Goal: Task Accomplishment & Management: Complete application form

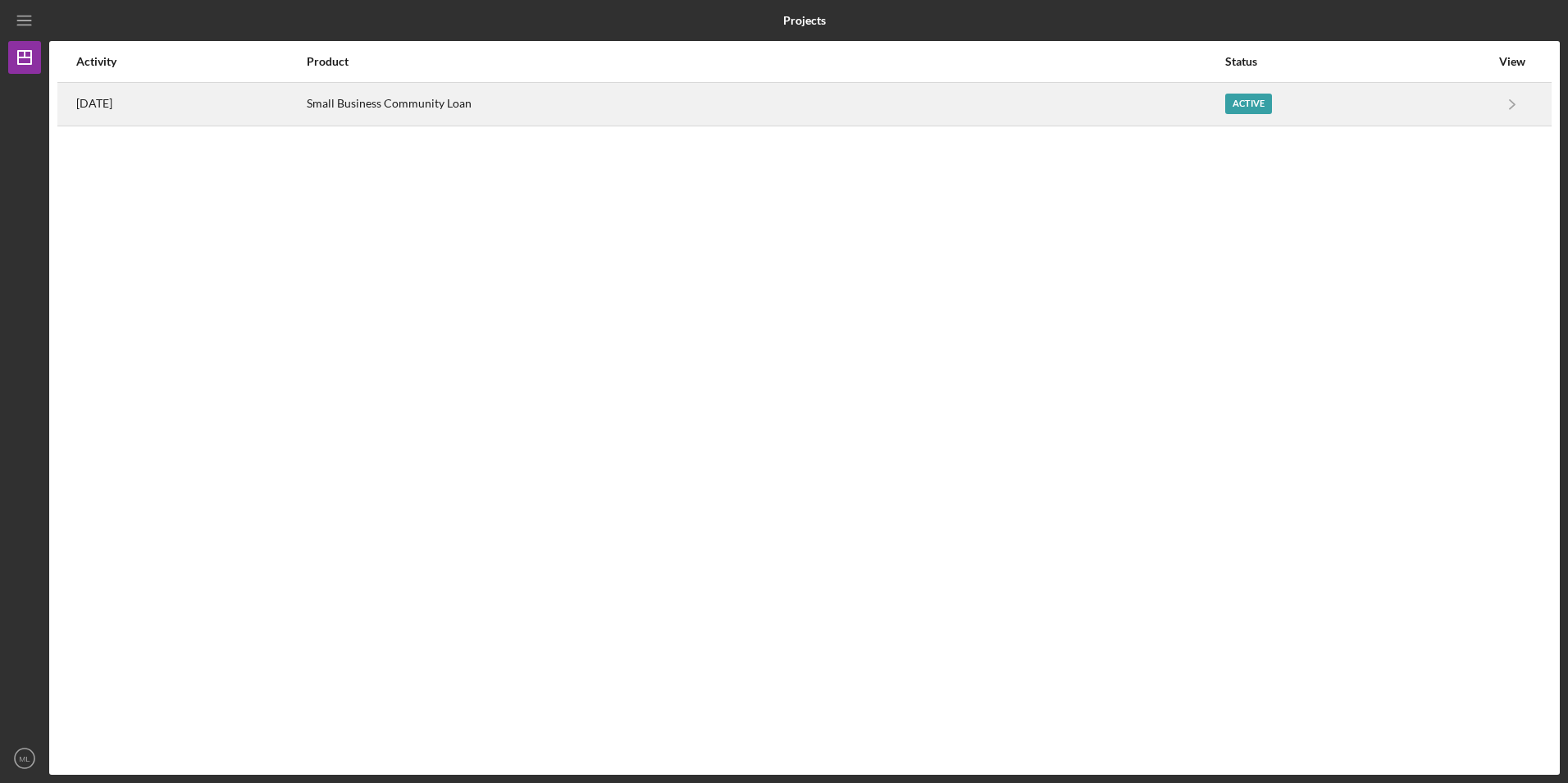
click at [611, 103] on div "Small Business Community Loan" at bounding box center [765, 104] width 916 height 41
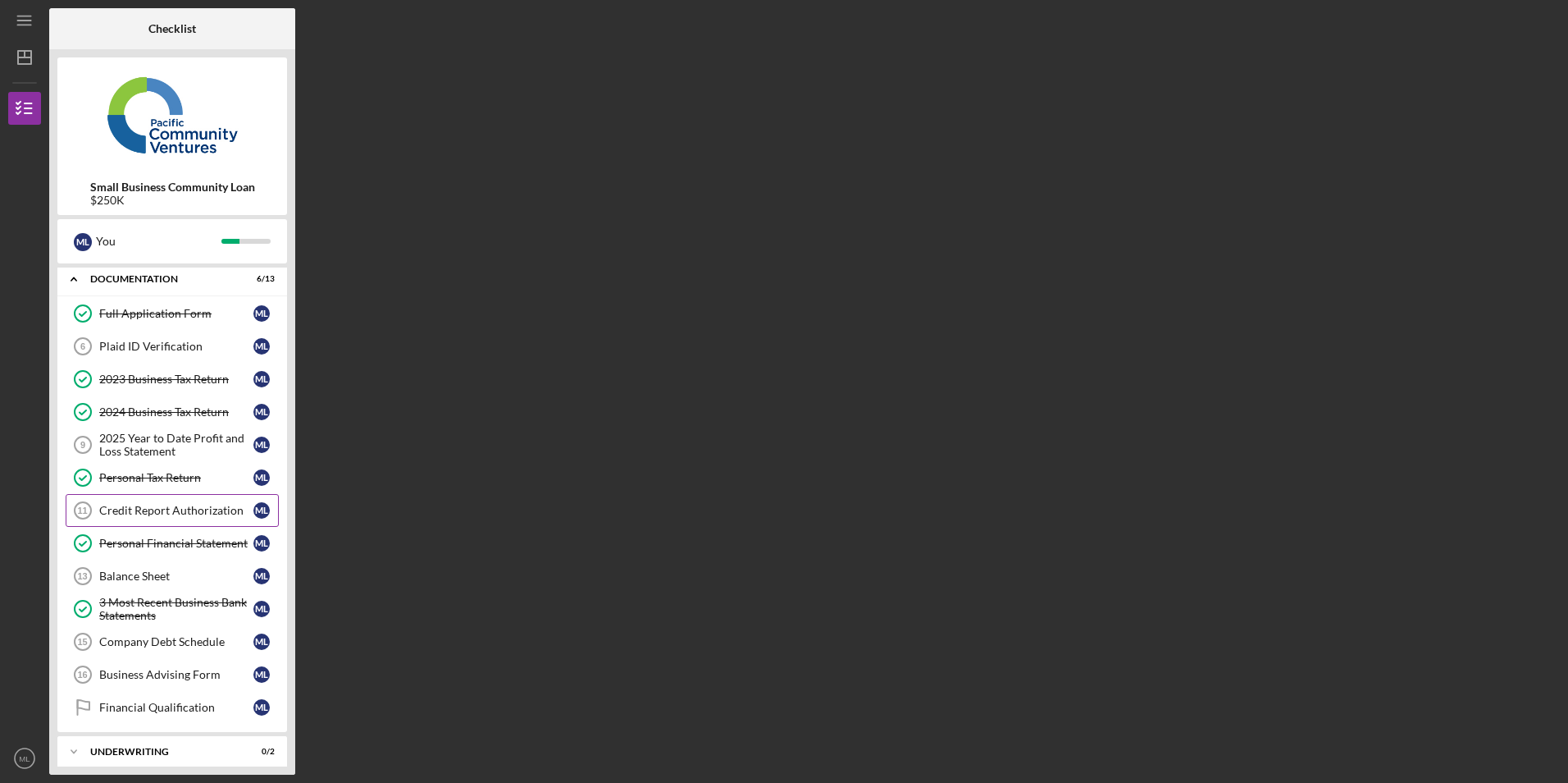
scroll to position [7, 0]
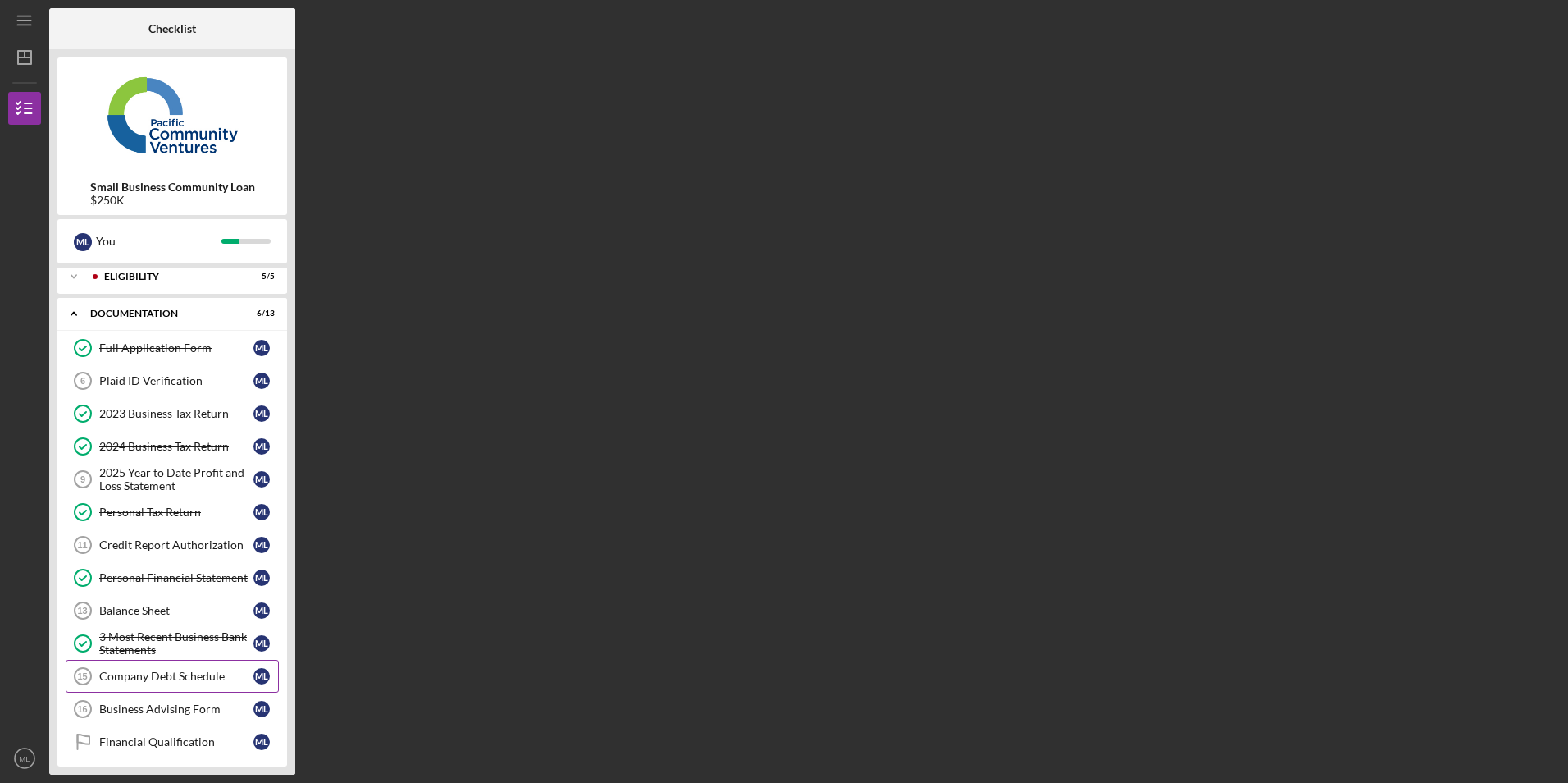
click at [169, 684] on link "Company Debt Schedule 15 Company Debt Schedule M L" at bounding box center [172, 676] width 214 height 33
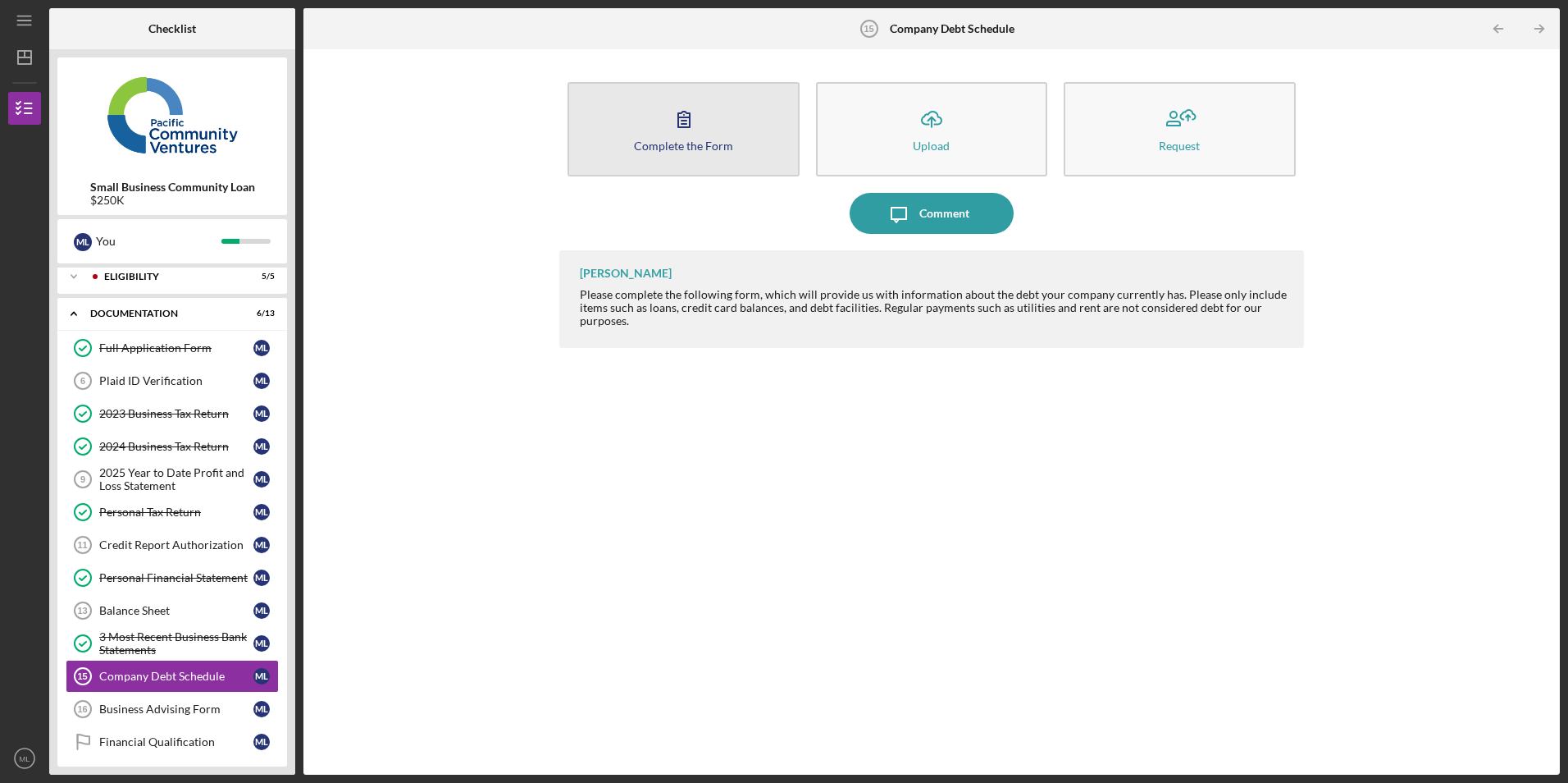
click at [714, 152] on button "Complete the Form Form" at bounding box center [682, 129] width 231 height 94
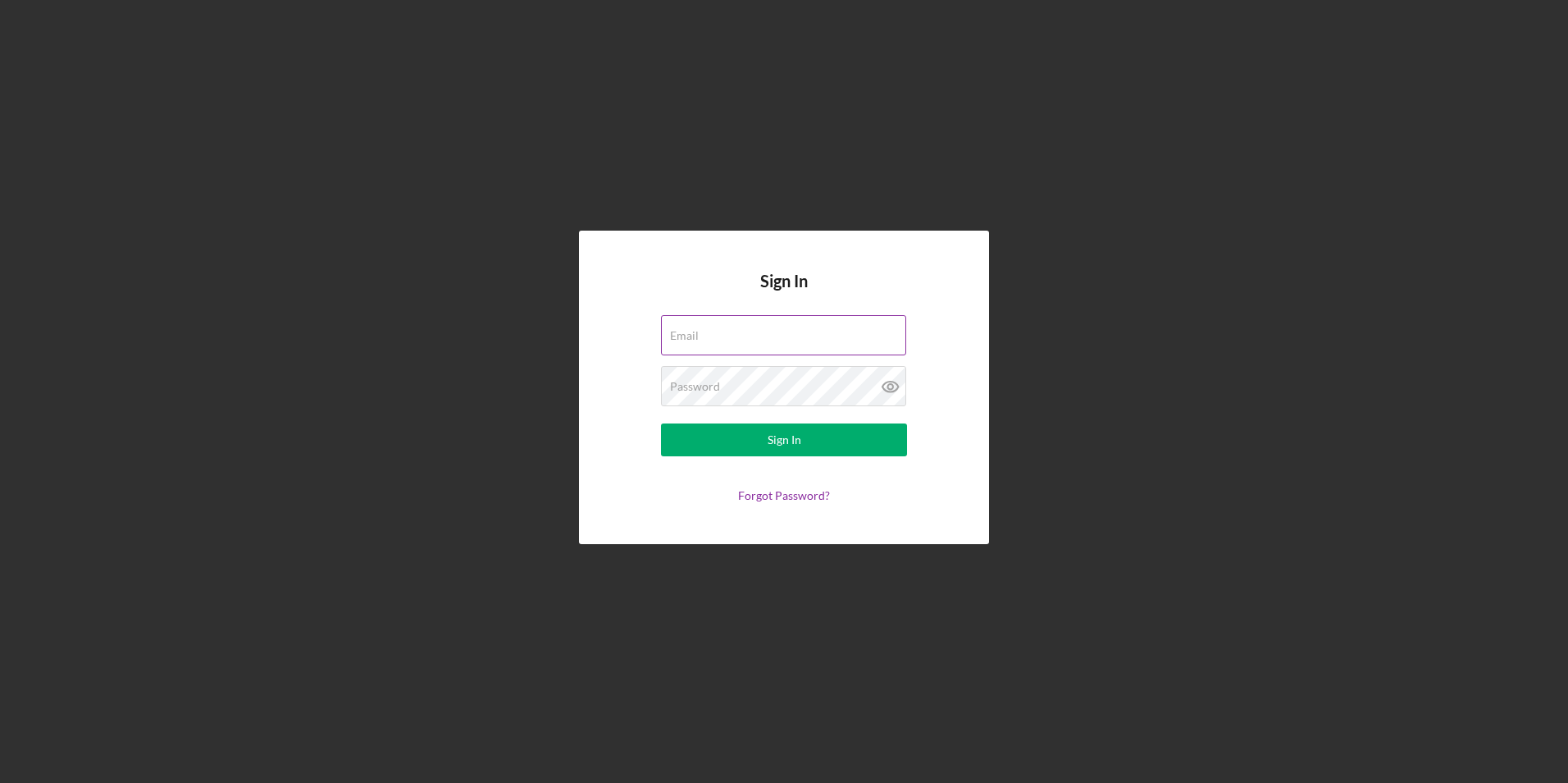
type input "[EMAIL_ADDRESS][DOMAIN_NAME]"
click at [781, 338] on div "Email [PERSON_NAME][EMAIL_ADDRESS][DOMAIN_NAME]" at bounding box center [784, 335] width 246 height 41
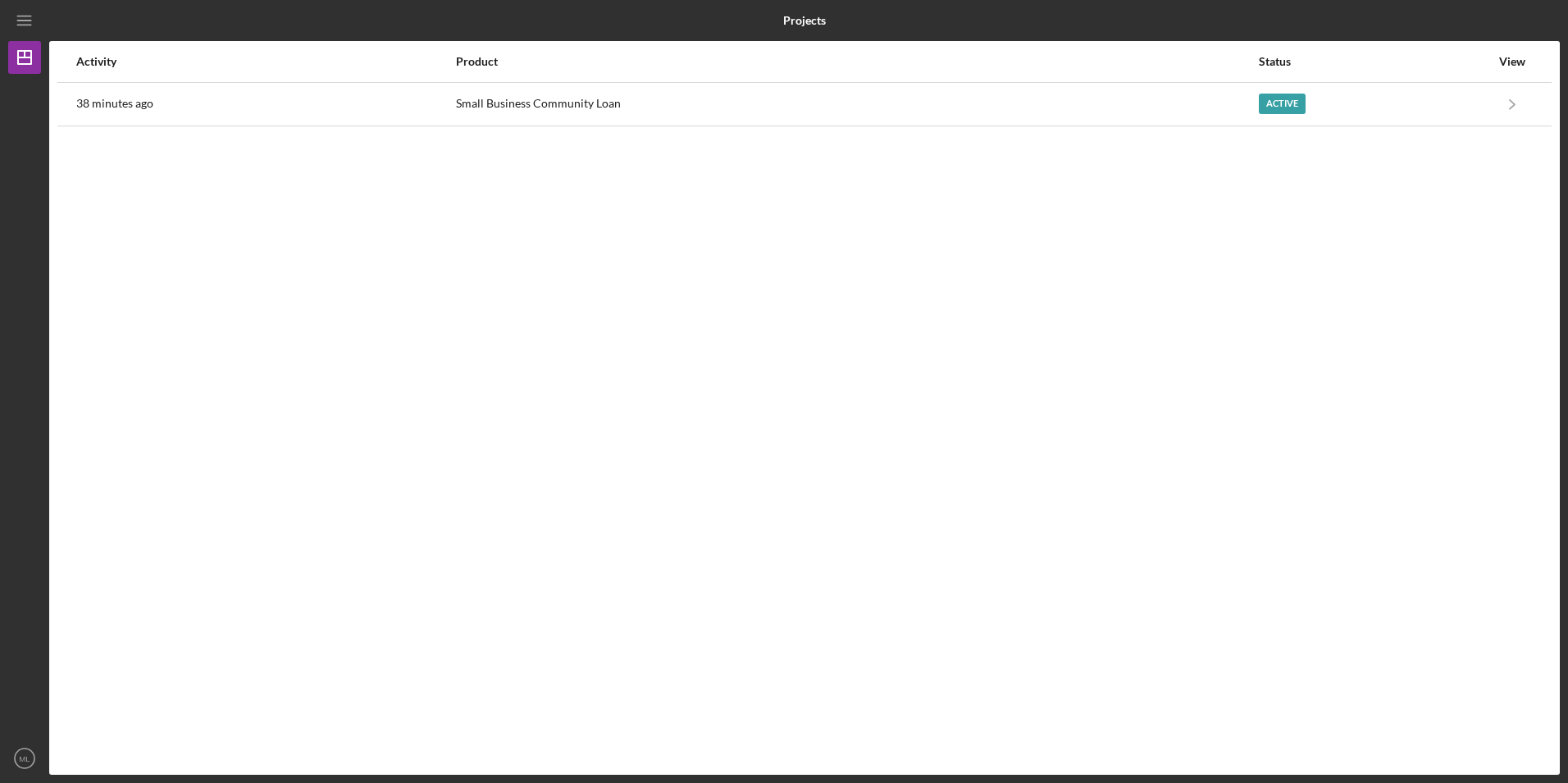
drag, startPoint x: 796, startPoint y: 343, endPoint x: 611, endPoint y: 337, distance: 185.1
click at [611, 337] on div "Activity Product Status View 38 minutes ago Small Business Community Loan Activ…" at bounding box center [804, 408] width 1511 height 734
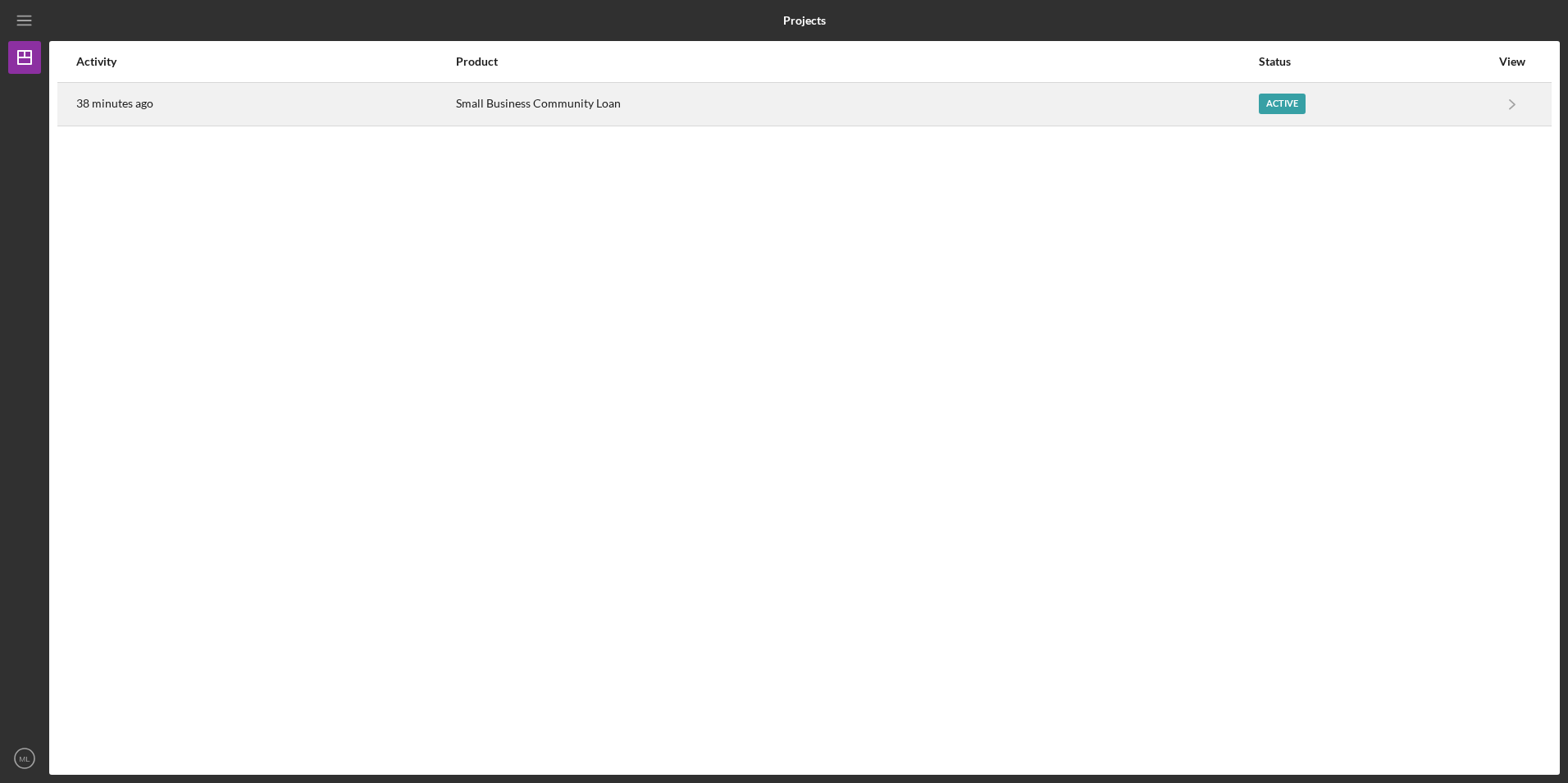
click at [100, 92] on div "38 minutes ago" at bounding box center [265, 104] width 378 height 41
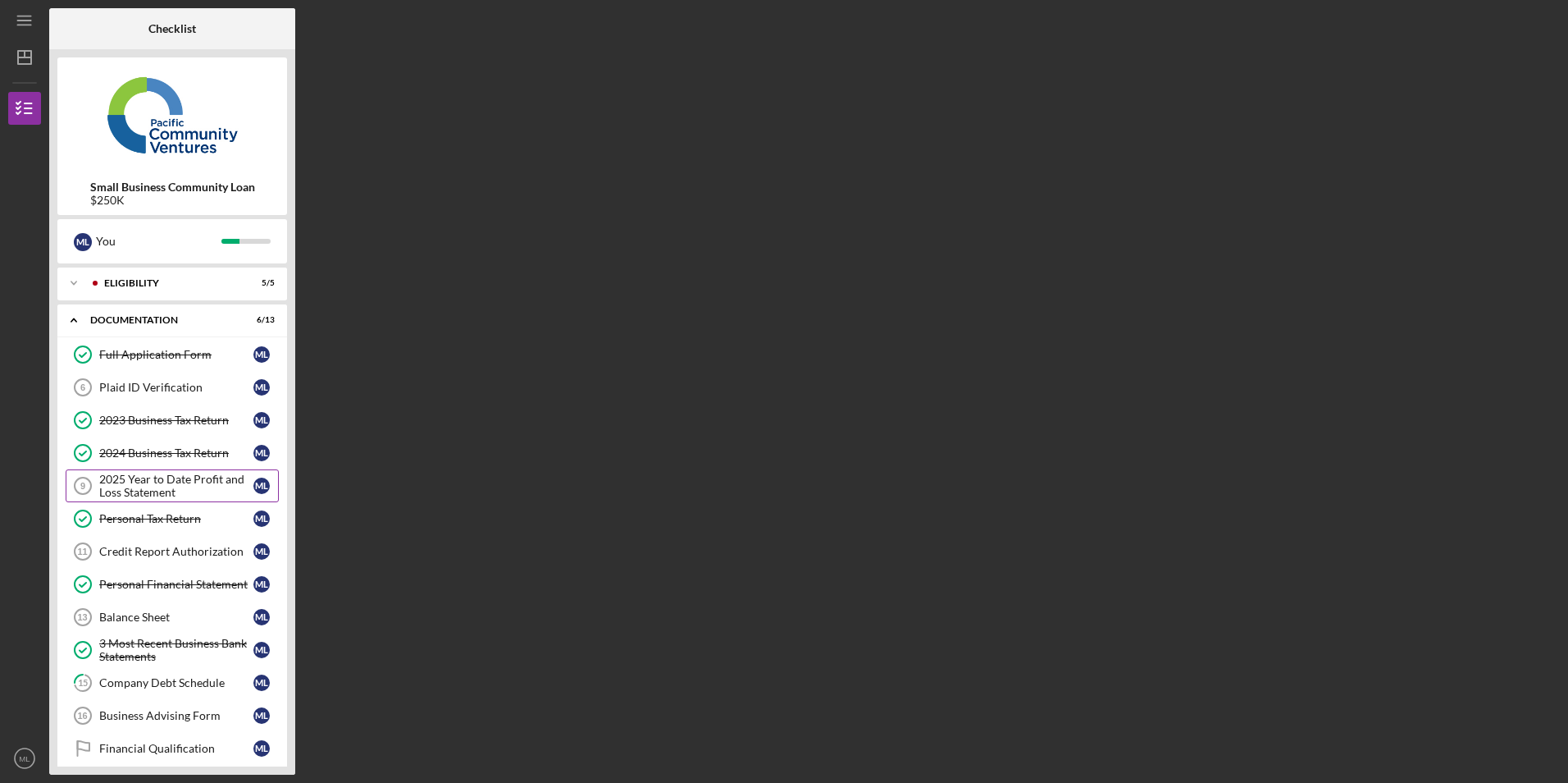
click at [156, 476] on div "2025 Year to Date Profit and Loss Statement" at bounding box center [176, 485] width 154 height 26
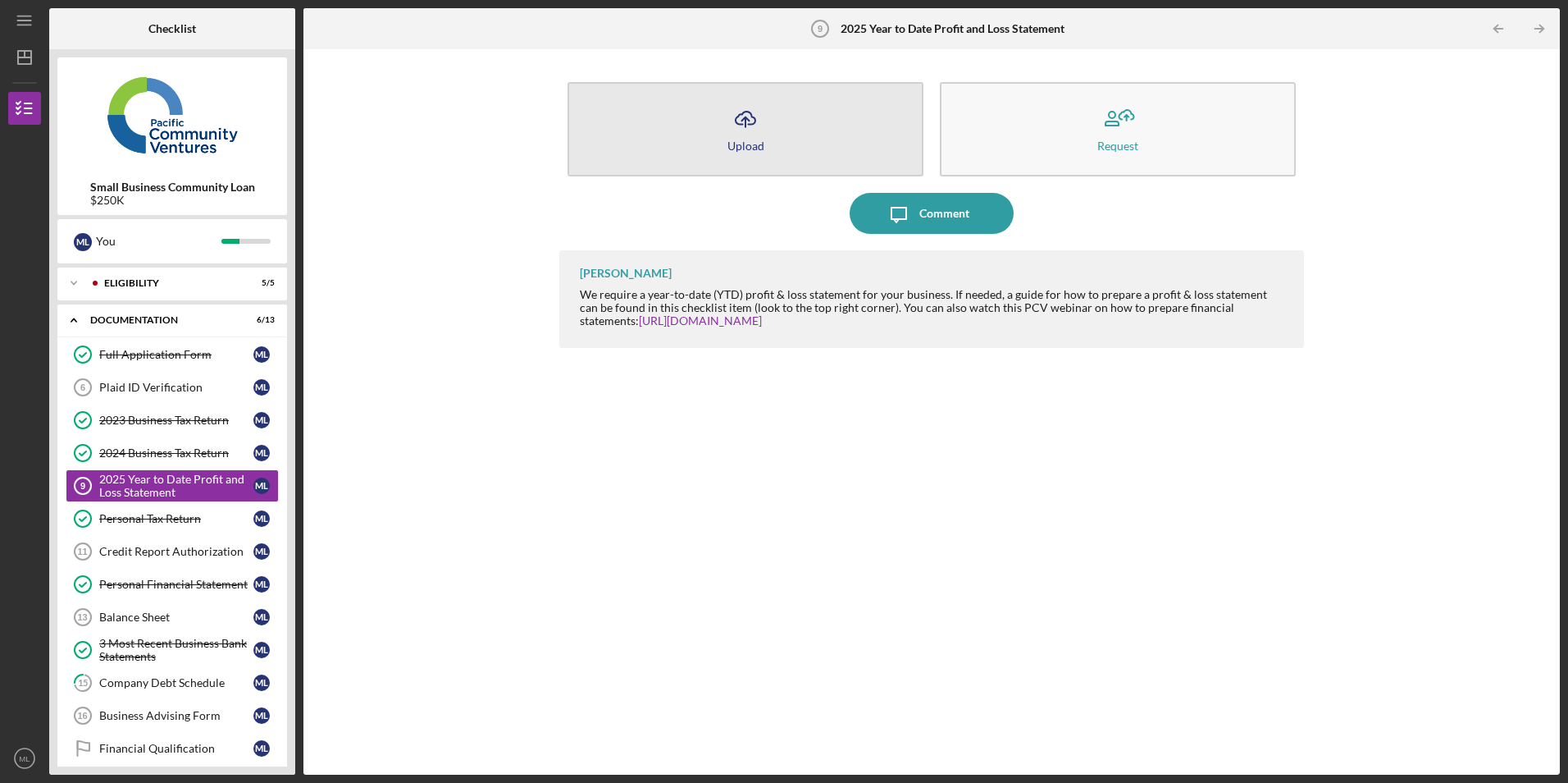
click at [705, 141] on button "Icon/Upload Upload" at bounding box center [746, 129] width 356 height 94
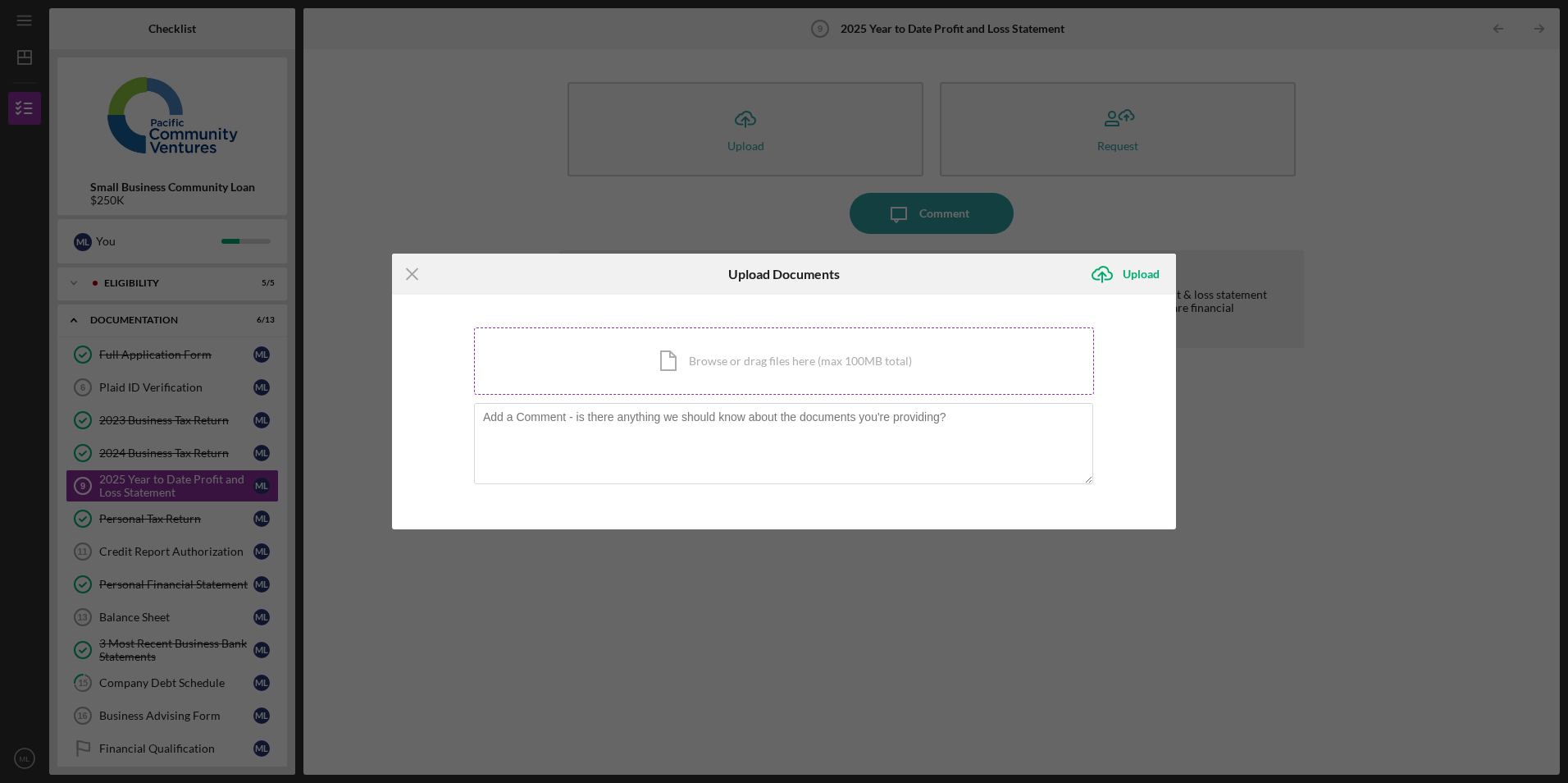
click at [624, 359] on div "Icon/Document Browse or drag files here (max 100MB total) Tap to choose files o…" at bounding box center [784, 361] width 620 height 67
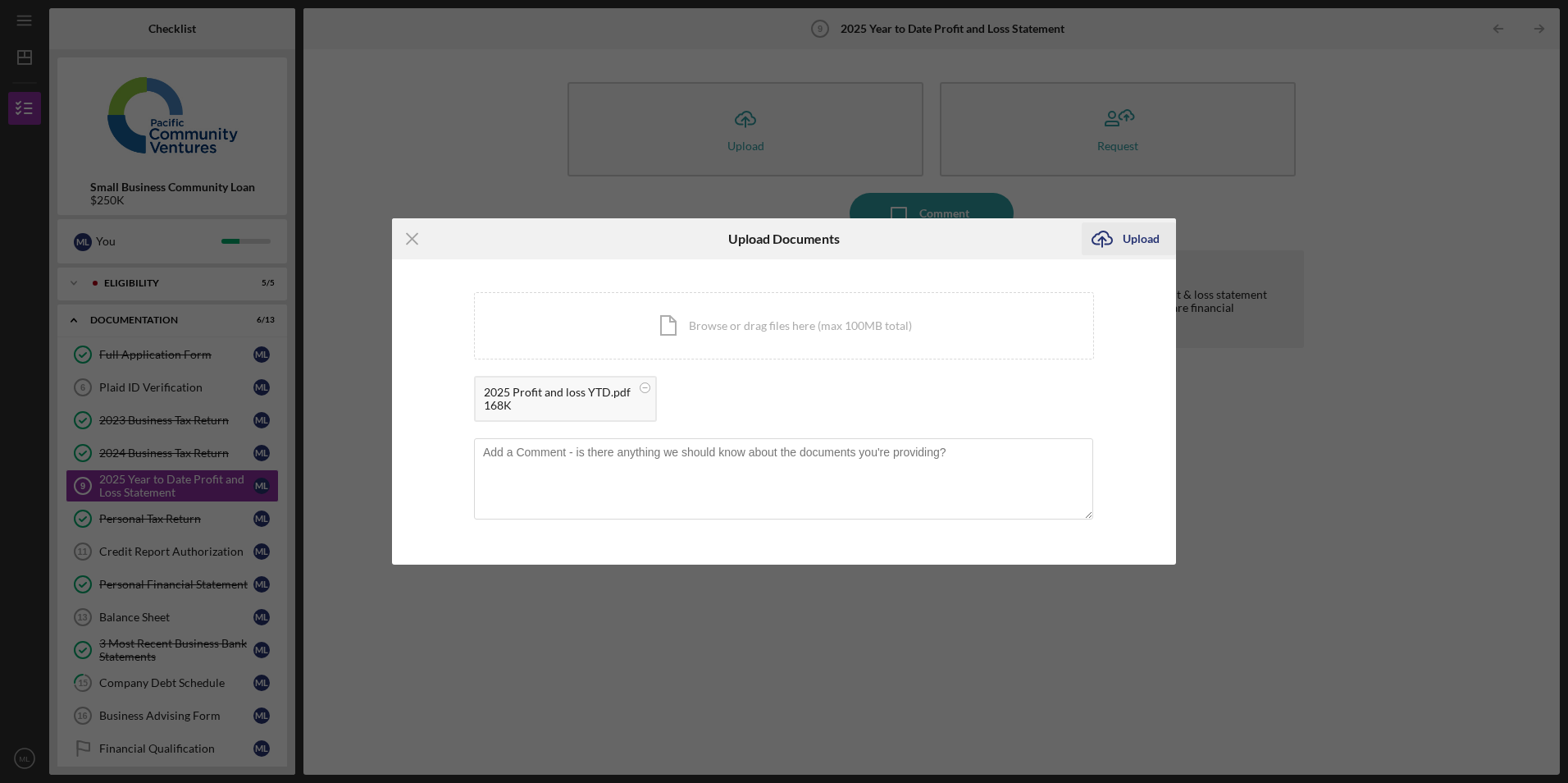
click at [1137, 232] on div "Upload" at bounding box center [1141, 239] width 37 height 33
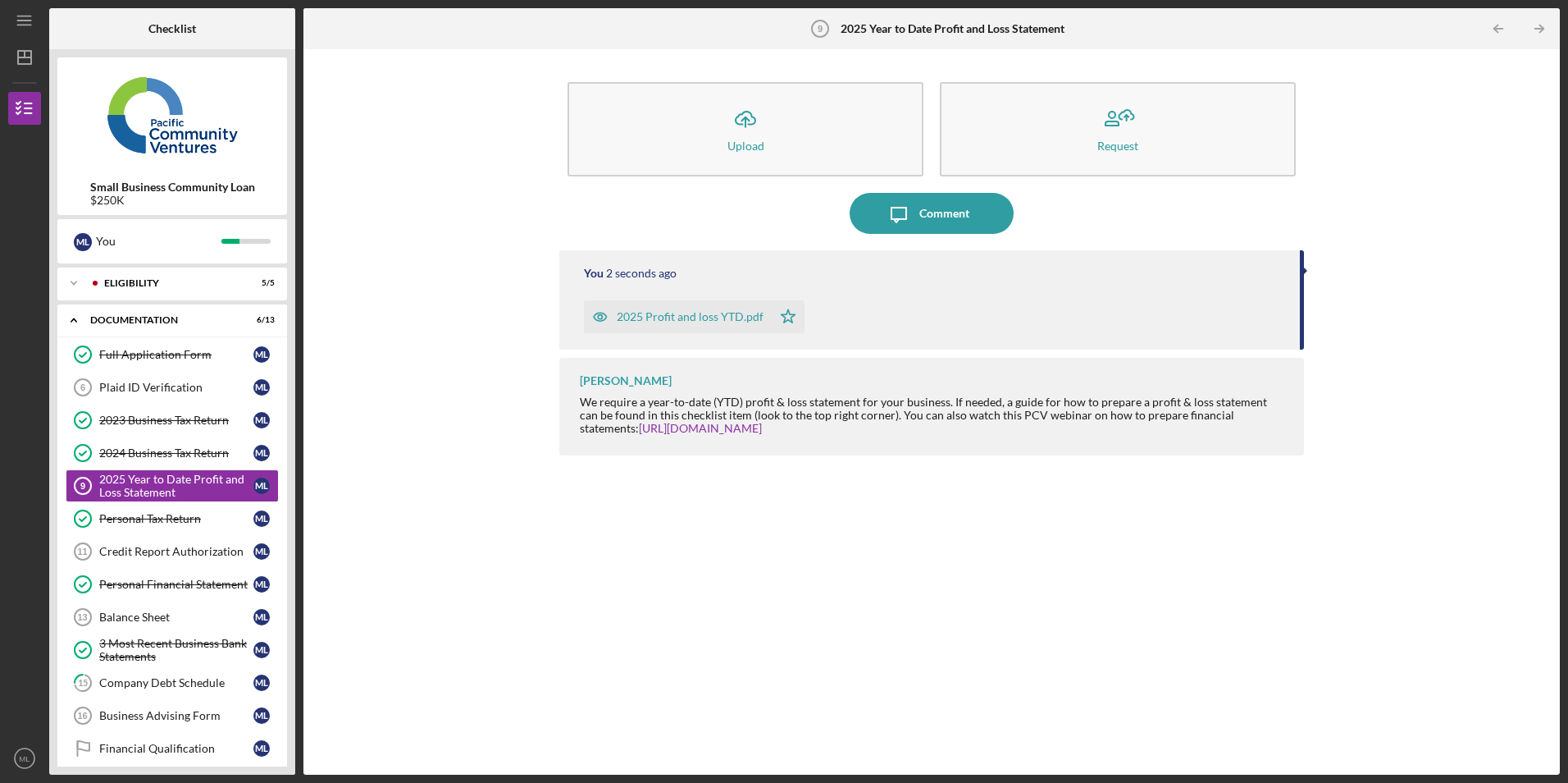
click at [720, 312] on div "2025 Profit and loss YTD.pdf" at bounding box center [690, 316] width 147 height 13
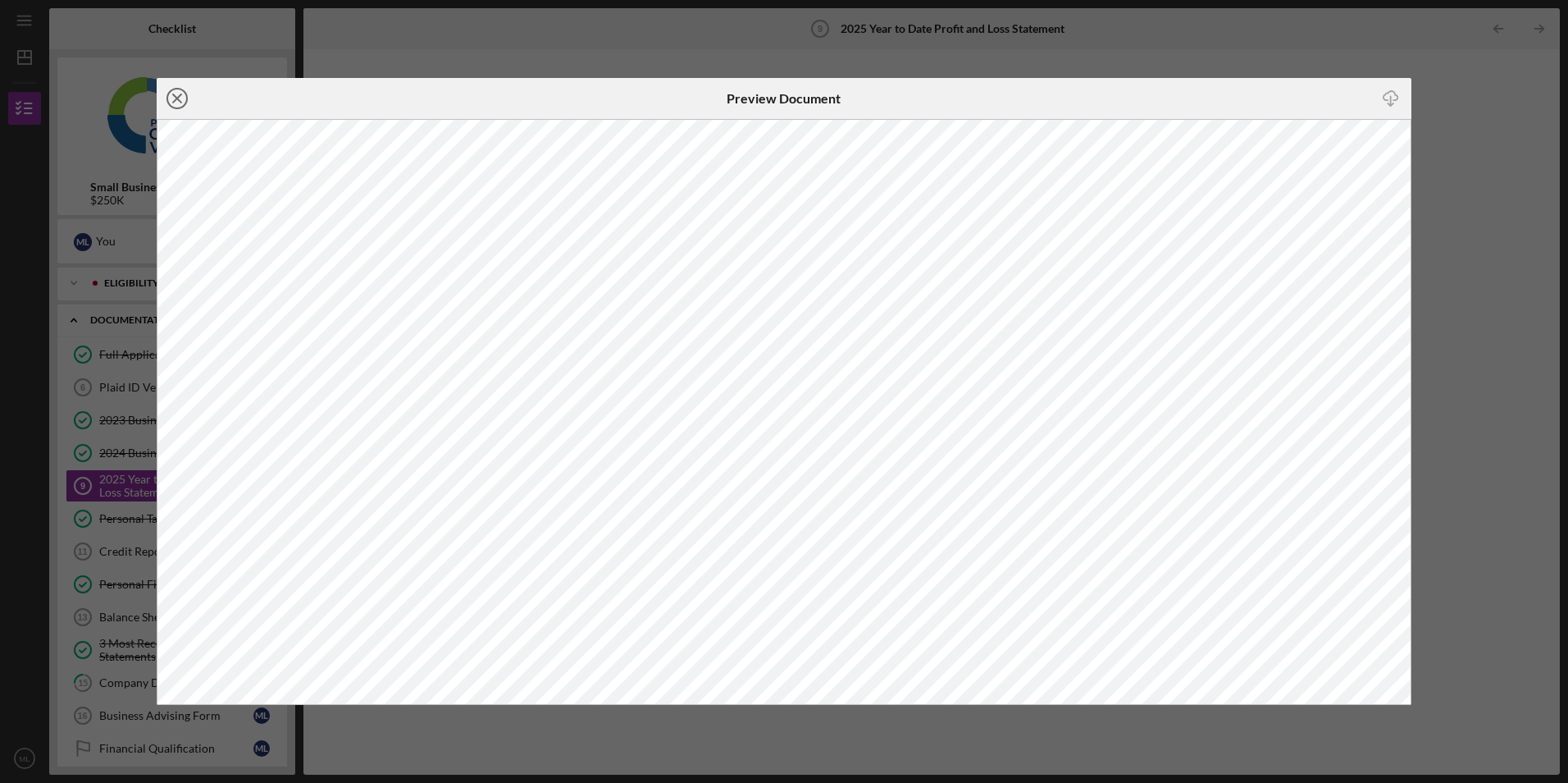
click at [177, 100] on icon "Icon/Close" at bounding box center [176, 98] width 41 height 41
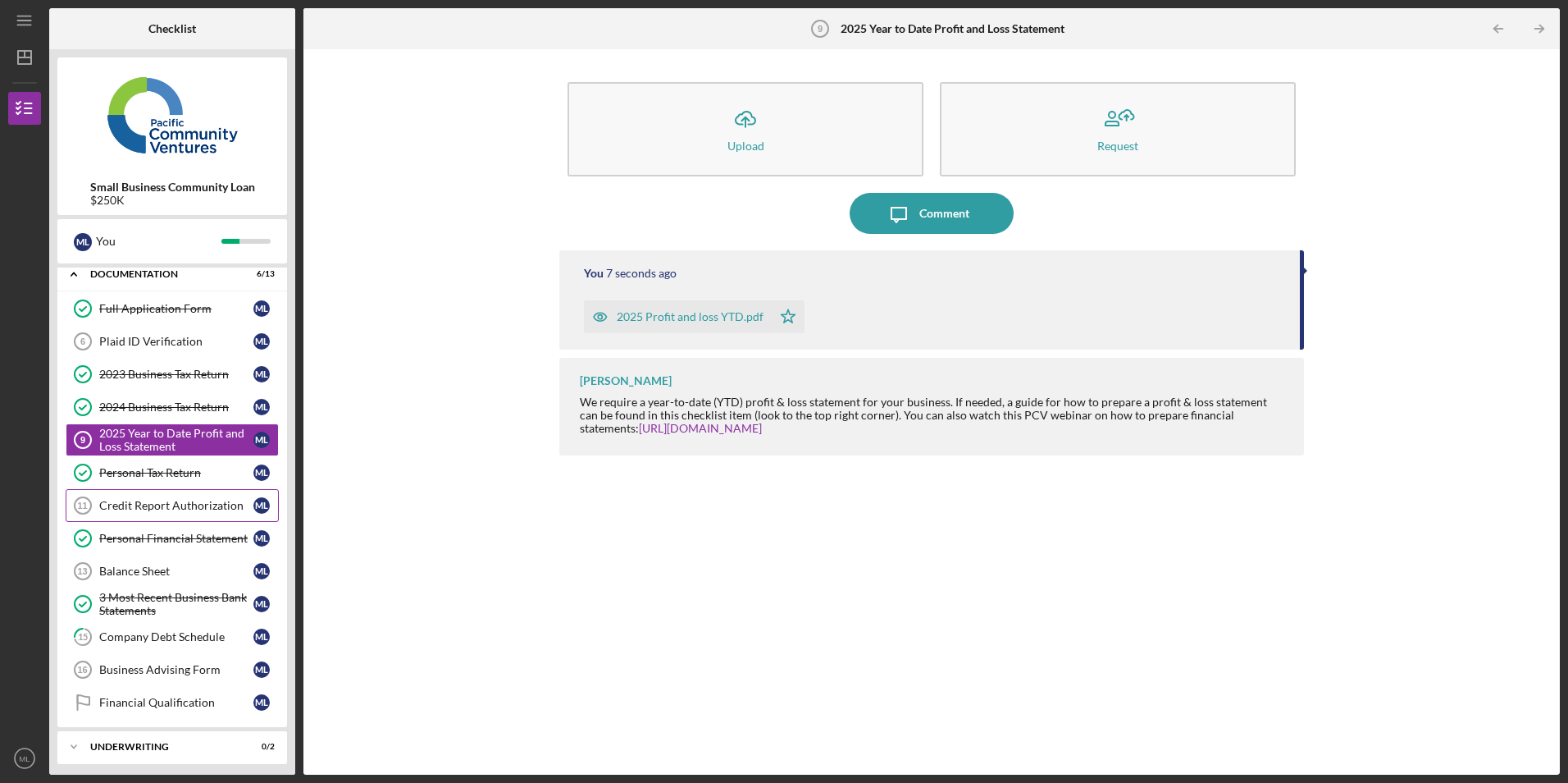
scroll to position [88, 0]
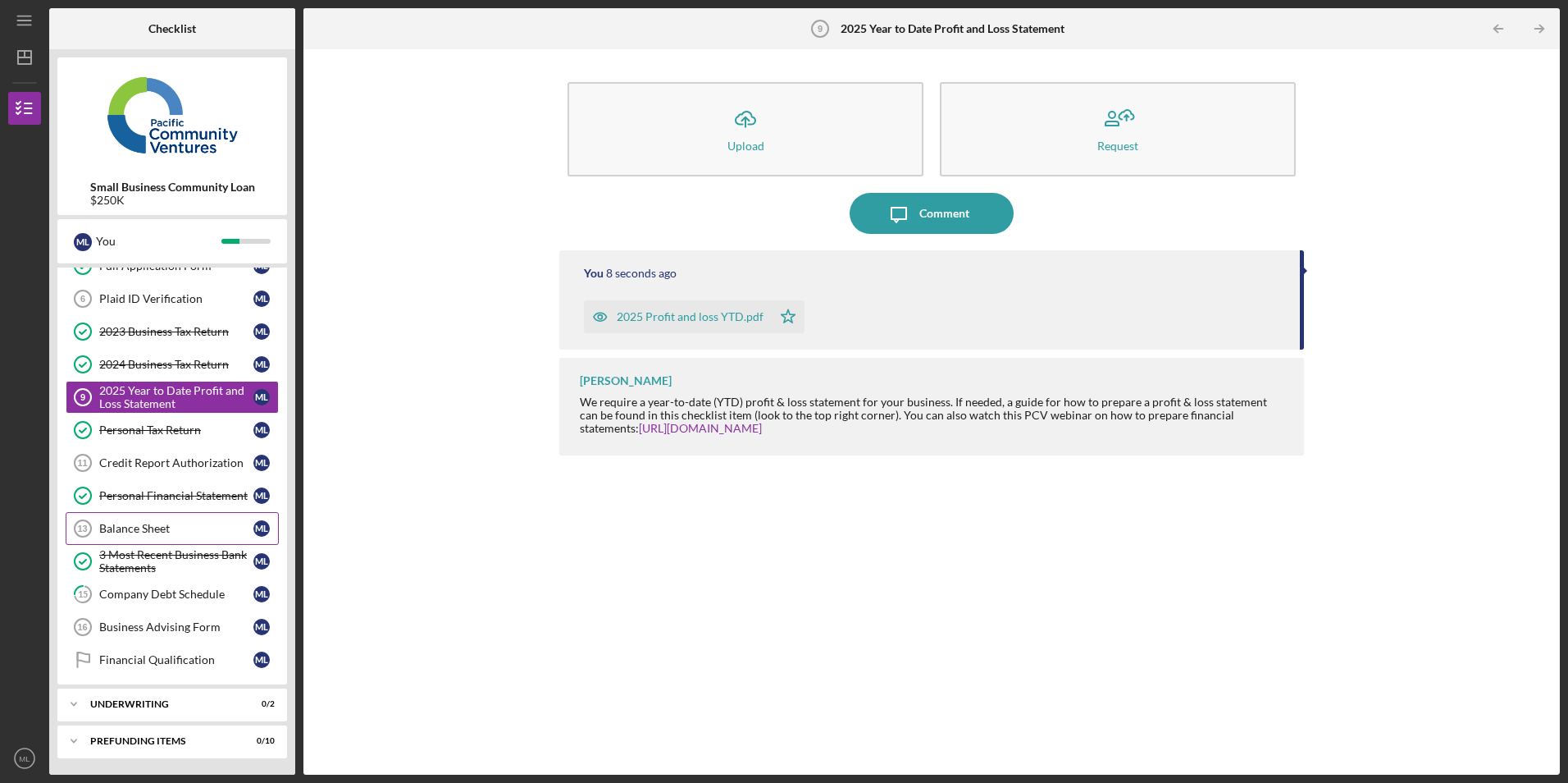
click at [175, 523] on div "Balance Sheet" at bounding box center [176, 528] width 154 height 13
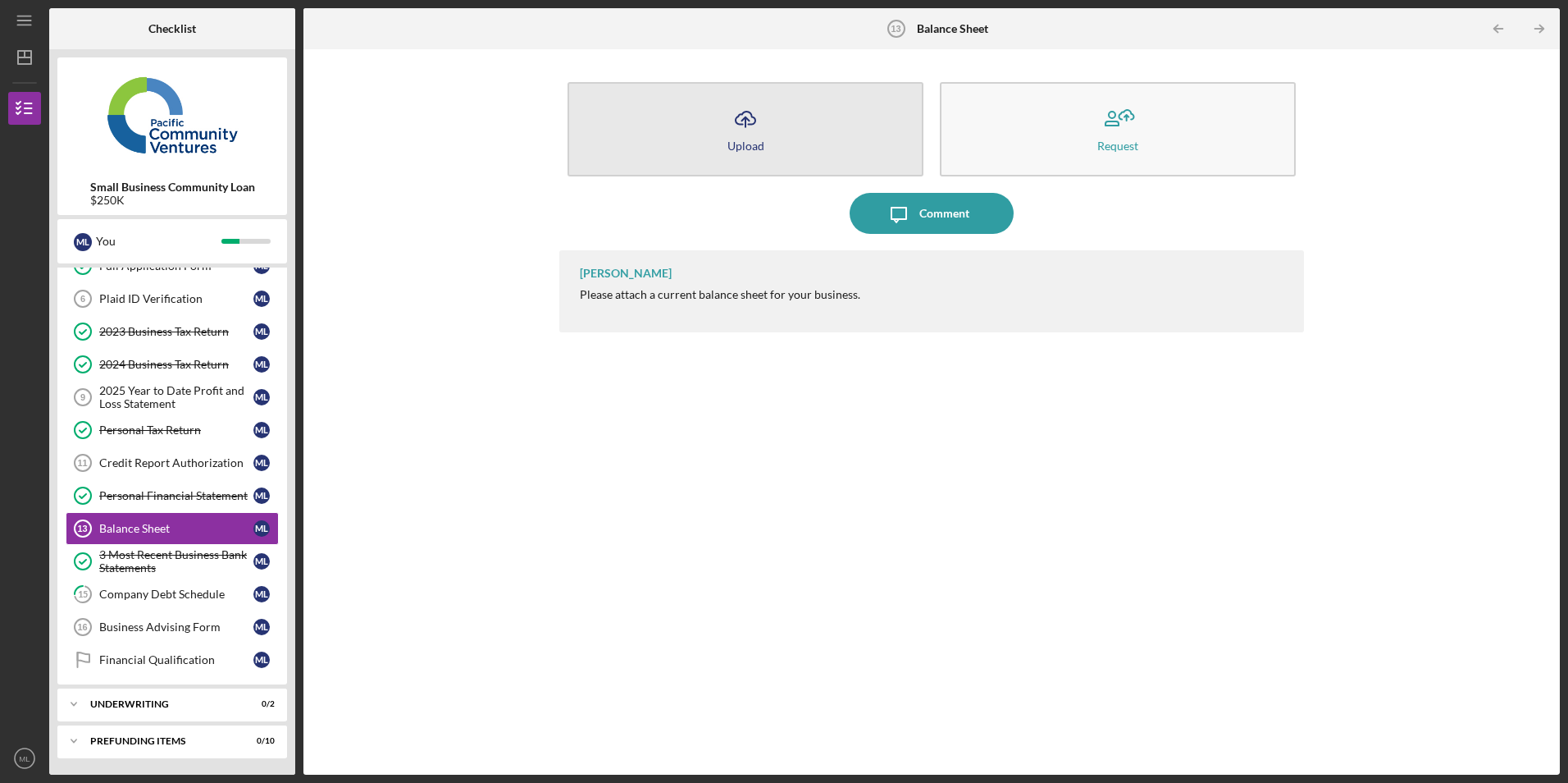
click at [693, 137] on button "Icon/Upload Upload" at bounding box center [746, 129] width 356 height 94
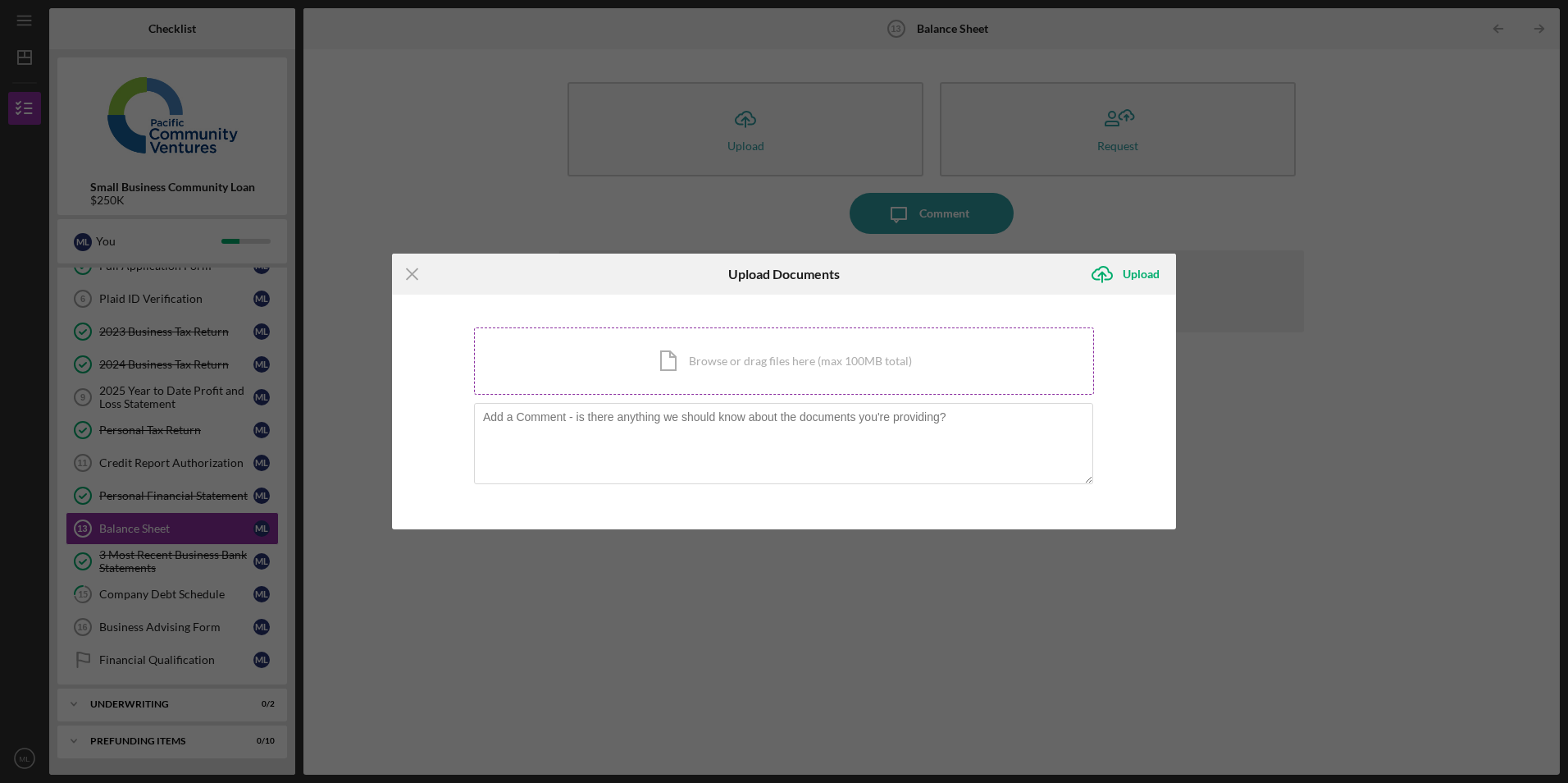
click at [630, 340] on div "Icon/Document Browse or drag files here (max 100MB total) Tap to choose files o…" at bounding box center [784, 361] width 620 height 67
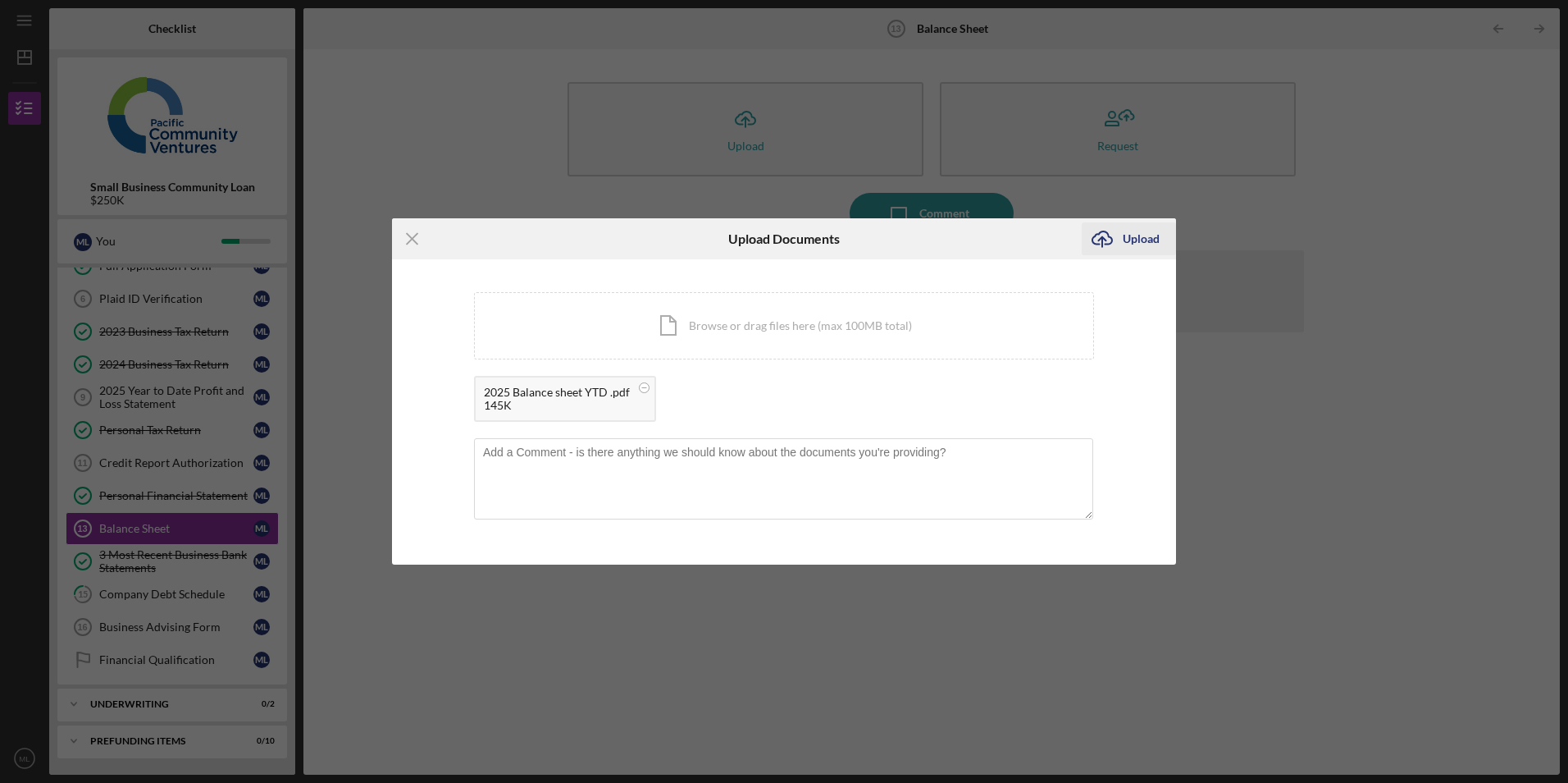
click at [1125, 236] on div "Upload" at bounding box center [1141, 239] width 37 height 33
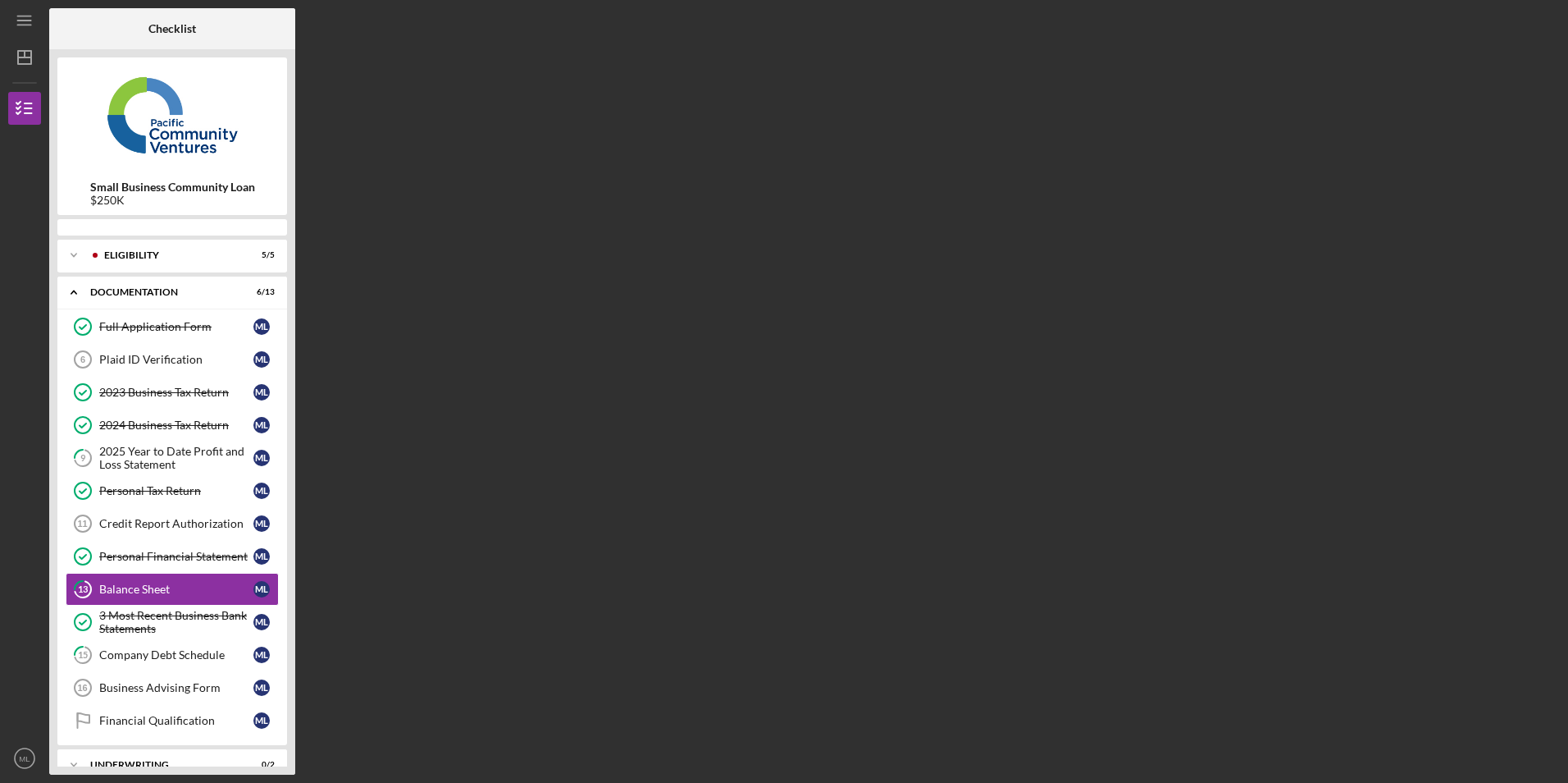
scroll to position [61, 0]
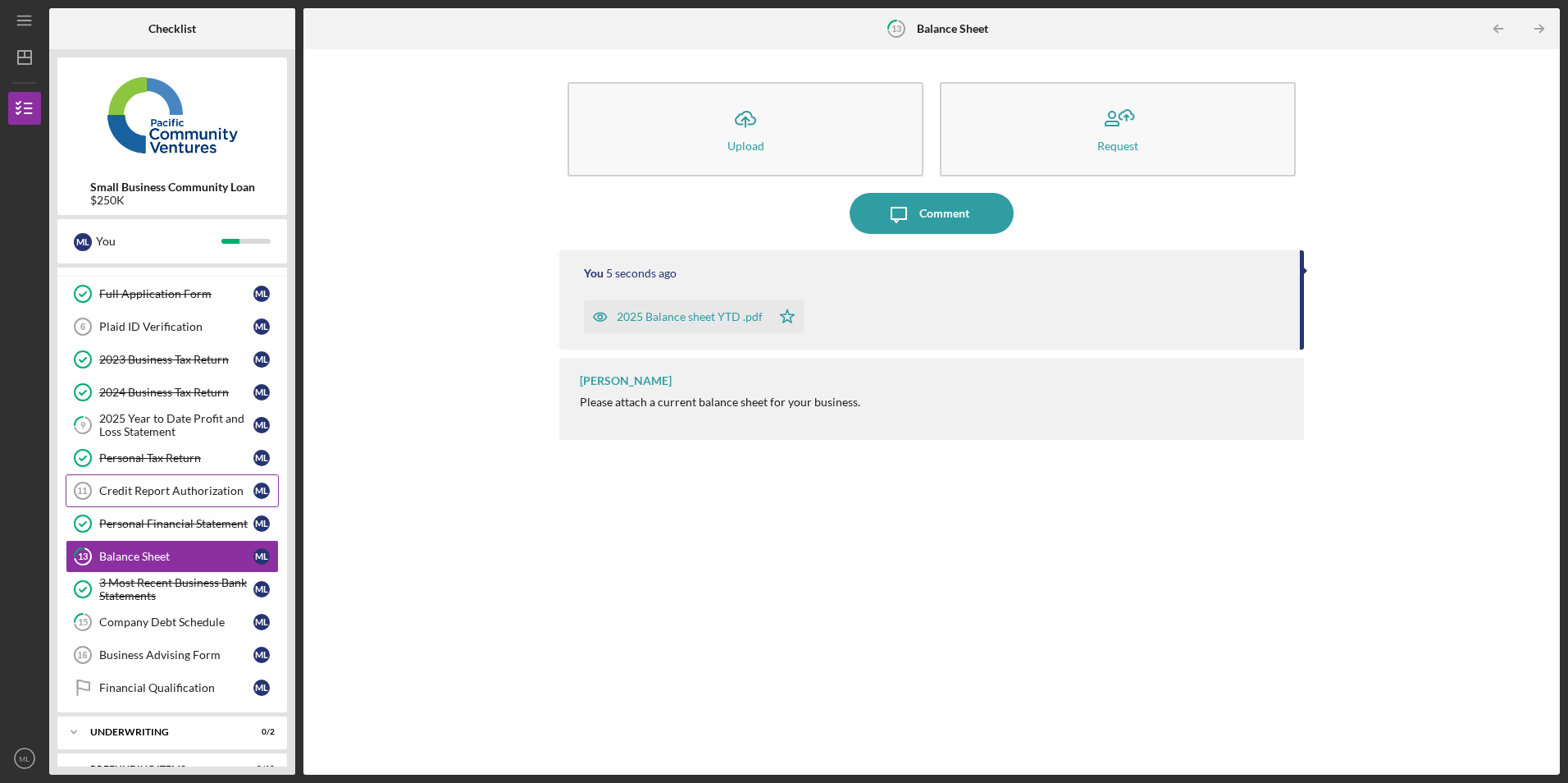
click at [194, 502] on link "Credit Report Authorization 11 Credit Report Authorization M L" at bounding box center [172, 491] width 214 height 33
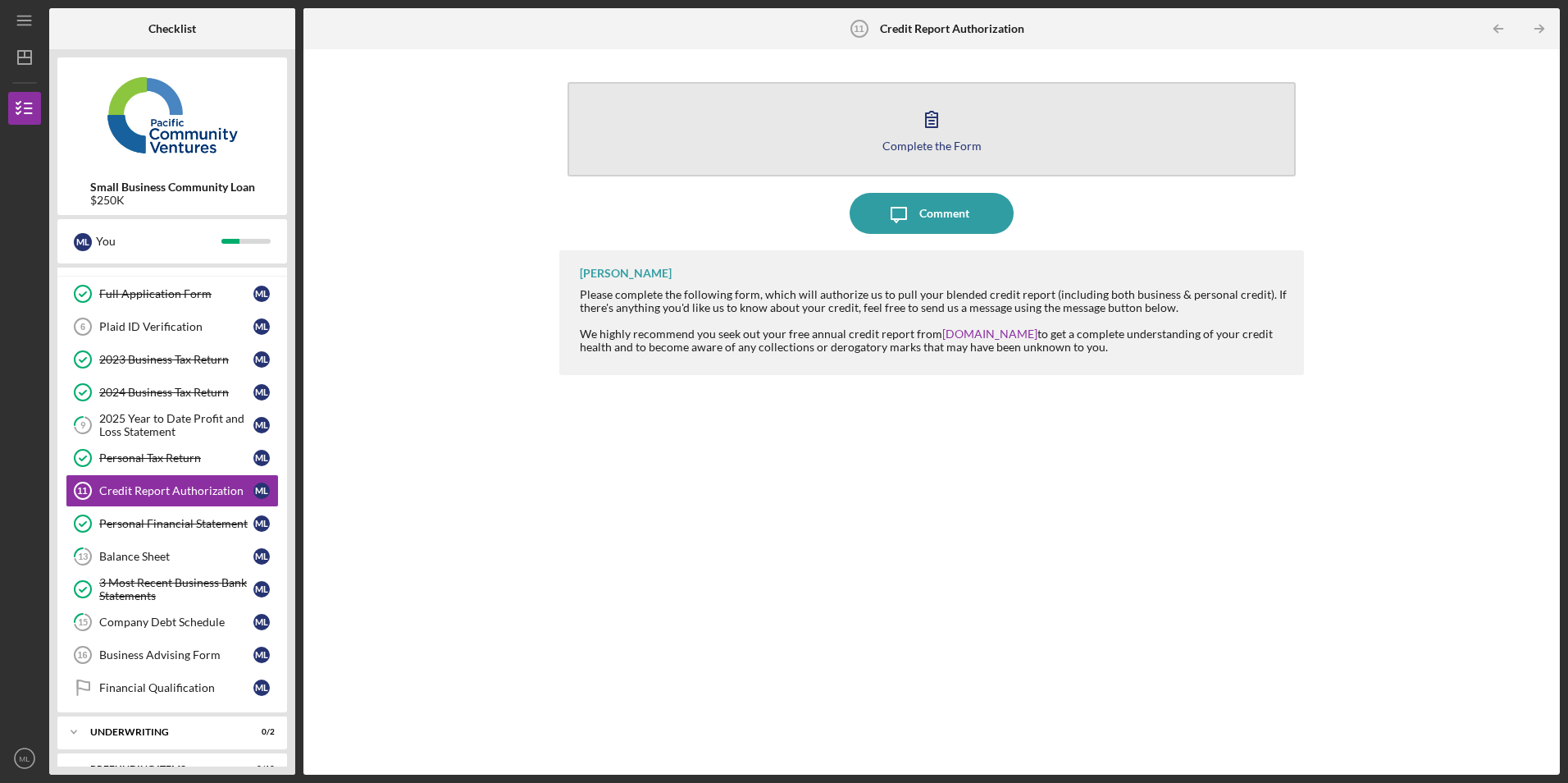
click at [764, 121] on button "Complete the Form Form" at bounding box center [931, 129] width 727 height 94
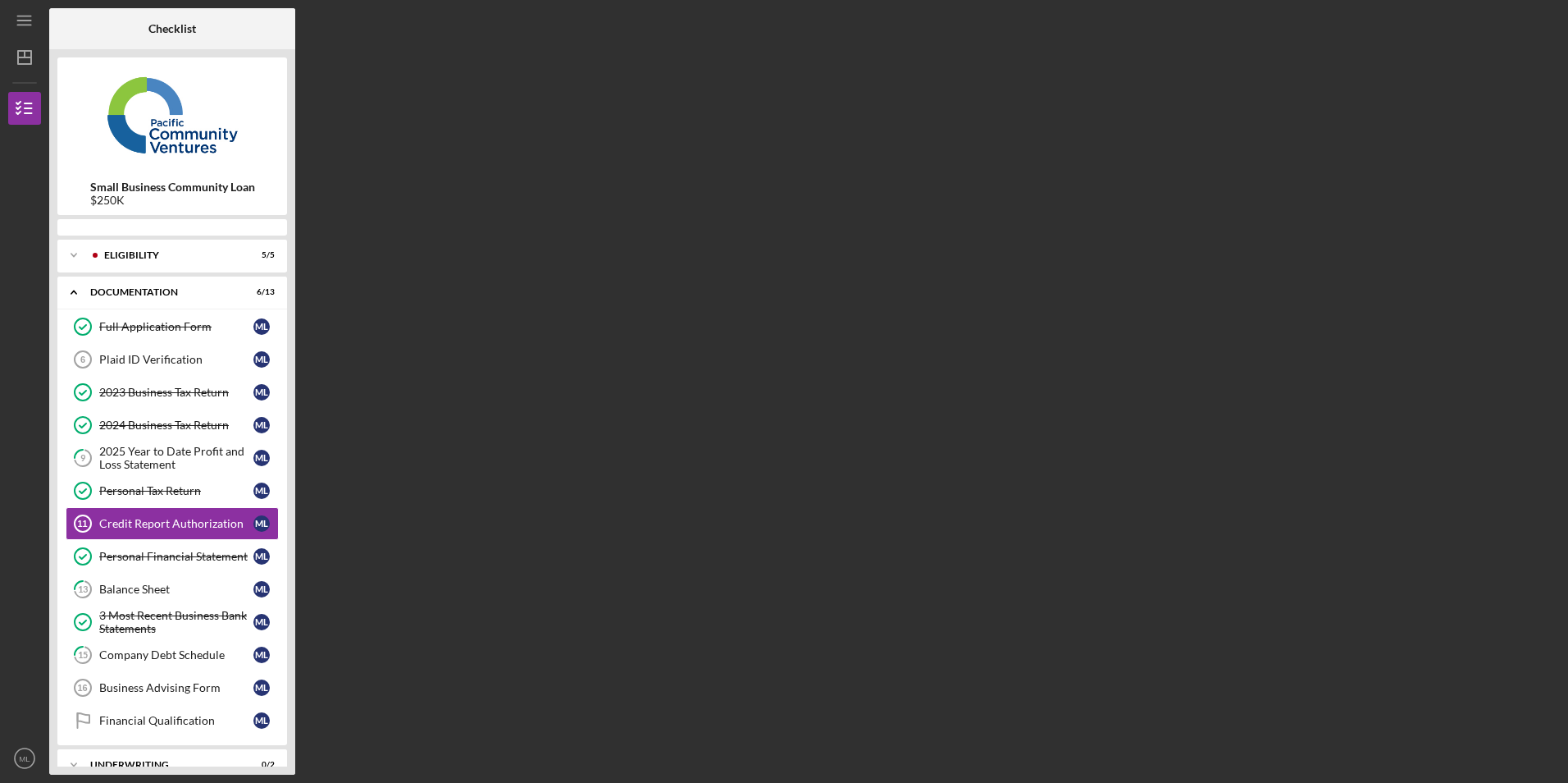
scroll to position [21, 0]
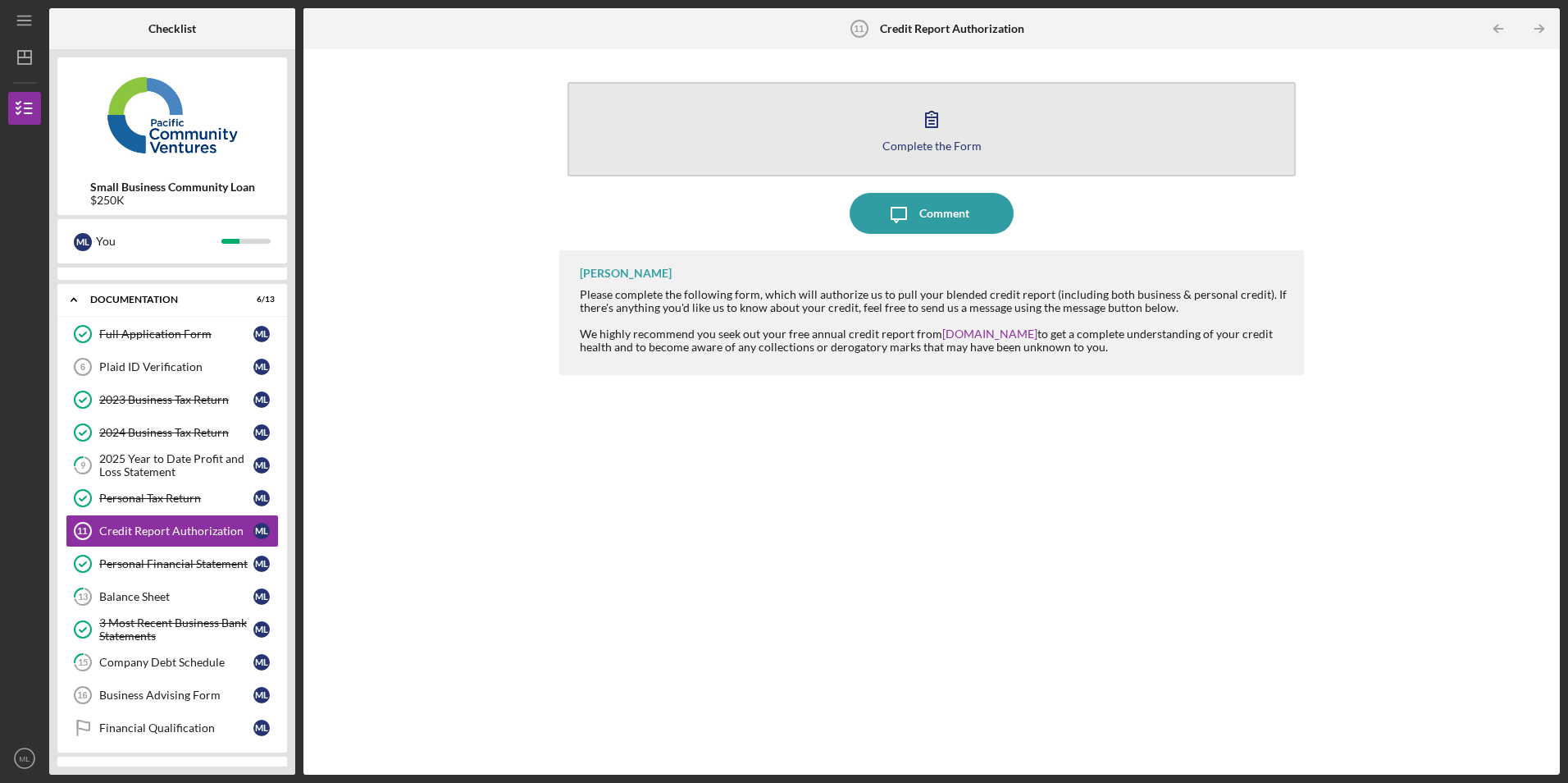
click at [767, 133] on button "Complete the Form Form" at bounding box center [931, 129] width 727 height 94
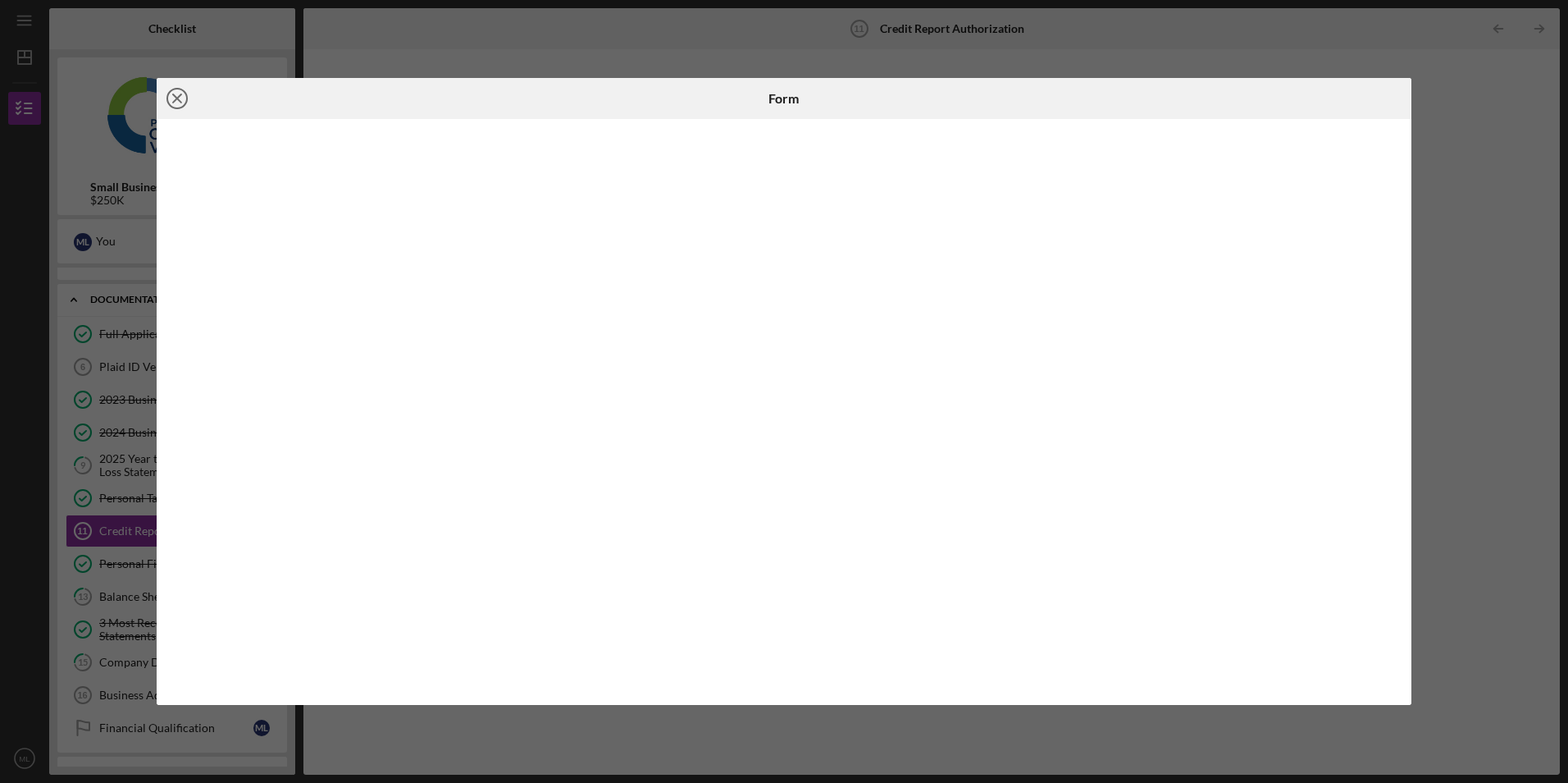
click at [181, 99] on icon "Icon/Close" at bounding box center [176, 98] width 41 height 41
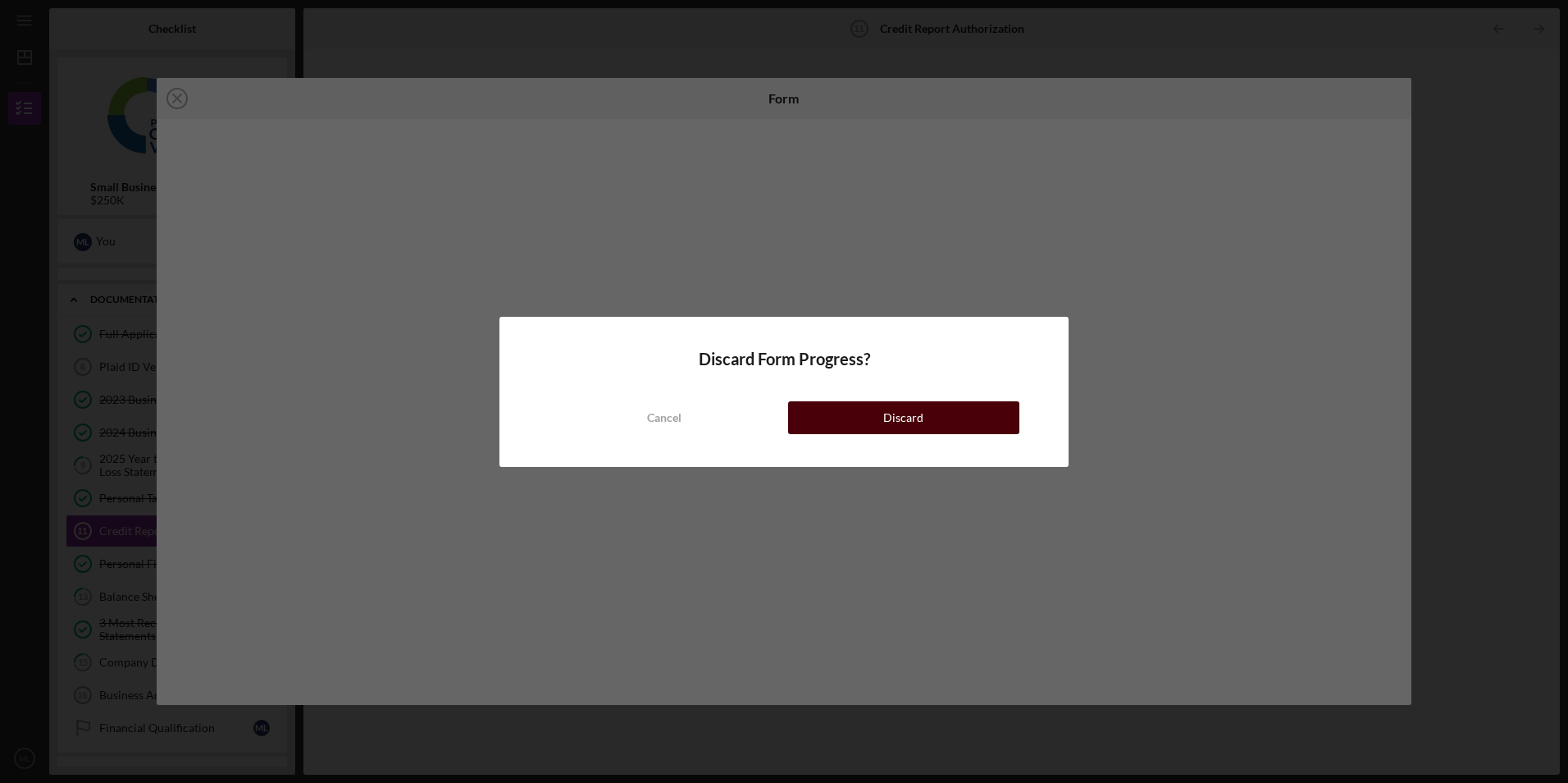
click at [841, 416] on button "Discard" at bounding box center [903, 418] width 231 height 33
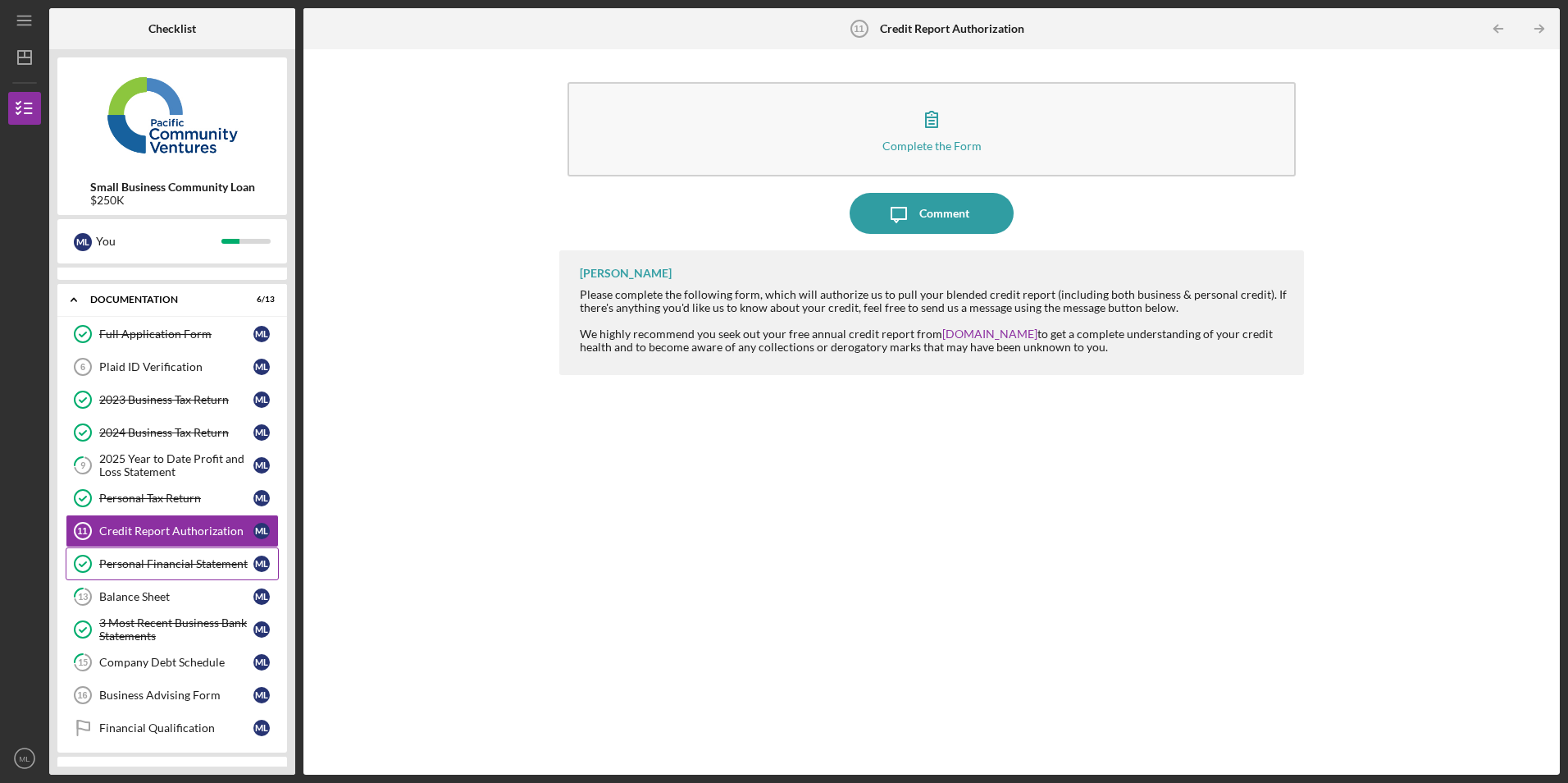
click at [184, 559] on div "Personal Financial Statement" at bounding box center [176, 563] width 154 height 13
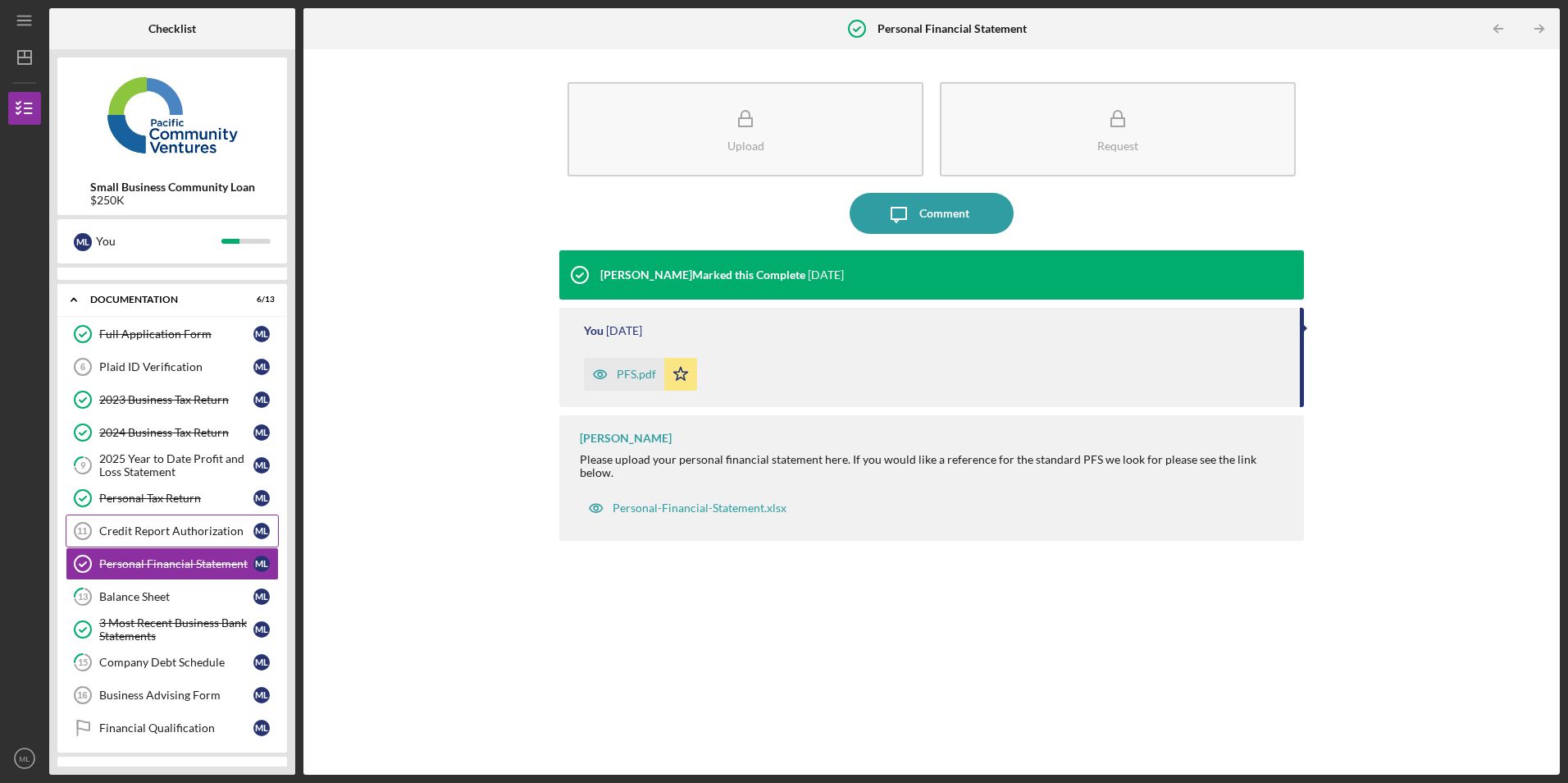
click at [186, 534] on div "Credit Report Authorization" at bounding box center [176, 530] width 154 height 13
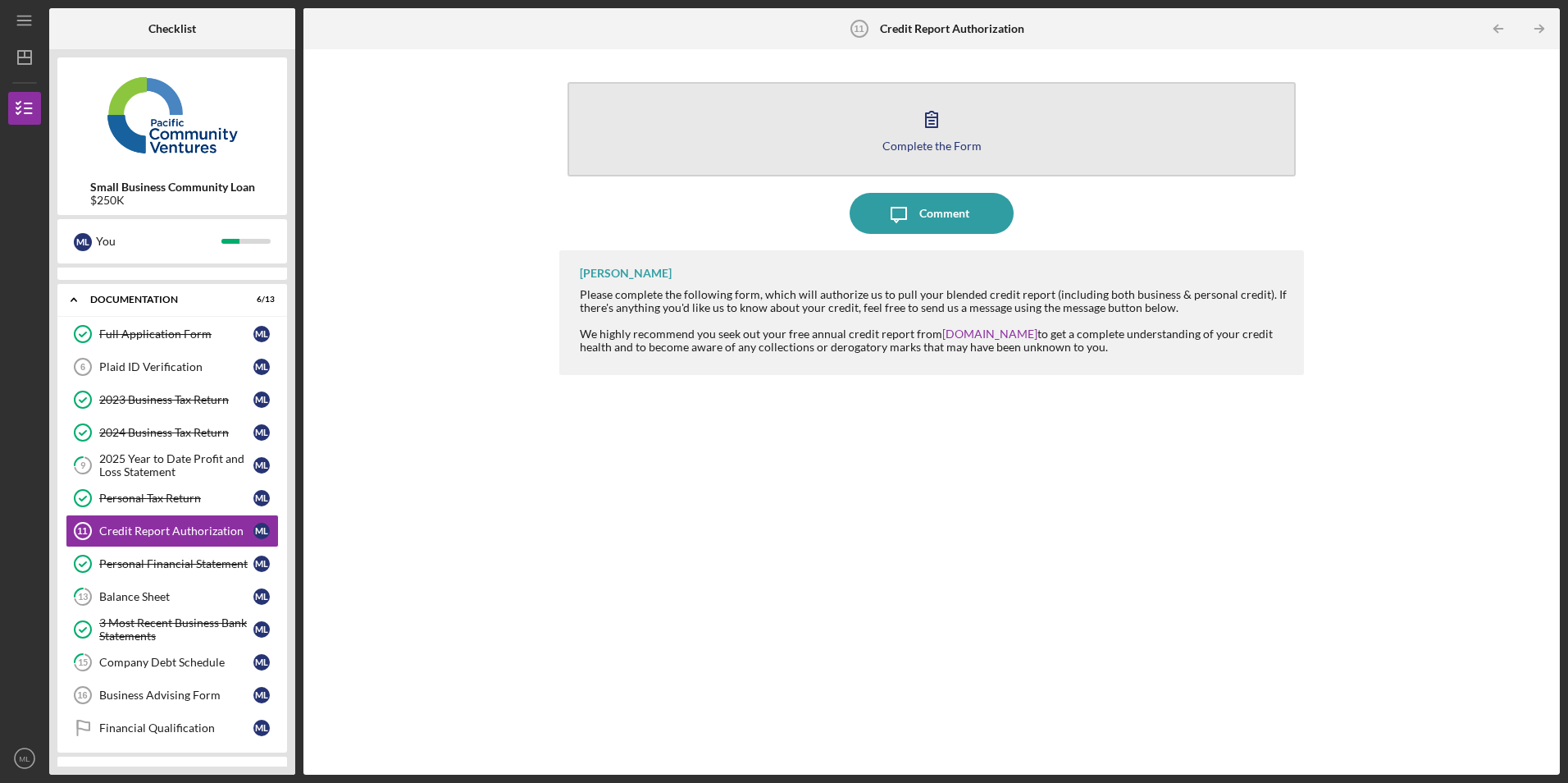
click at [779, 124] on button "Complete the Form Form" at bounding box center [931, 129] width 727 height 94
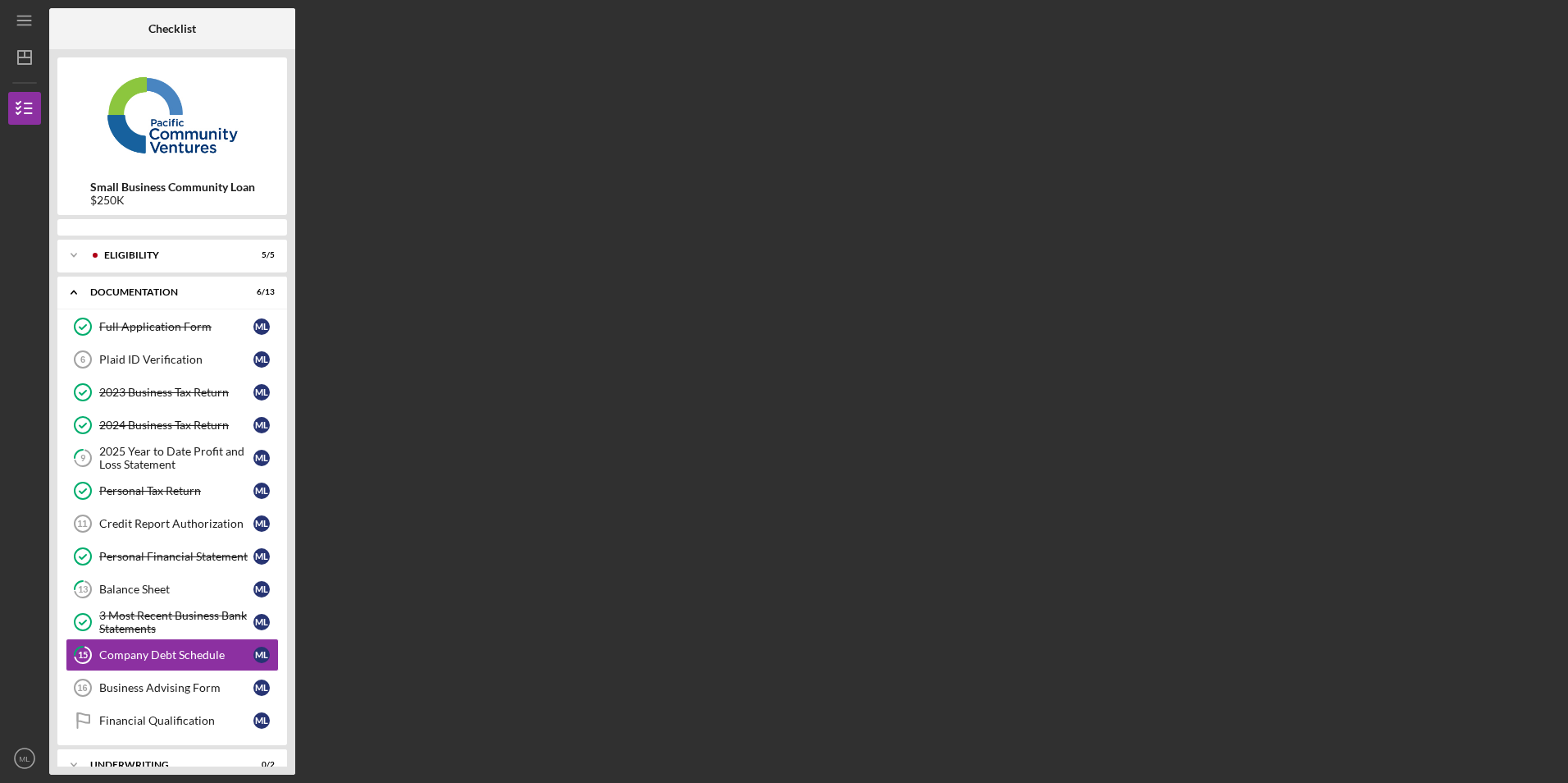
scroll to position [61, 0]
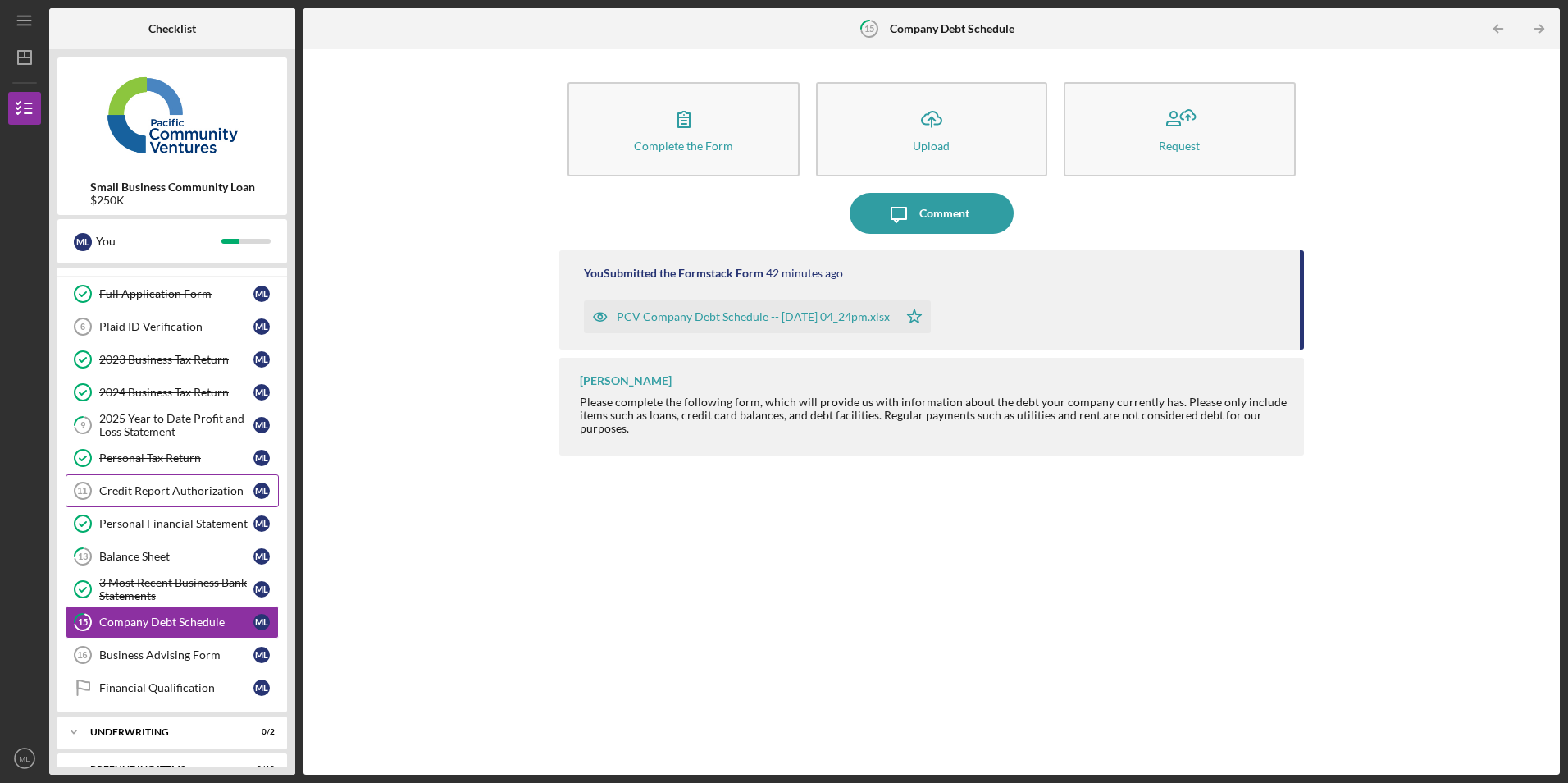
click at [153, 492] on div "Credit Report Authorization" at bounding box center [176, 491] width 154 height 13
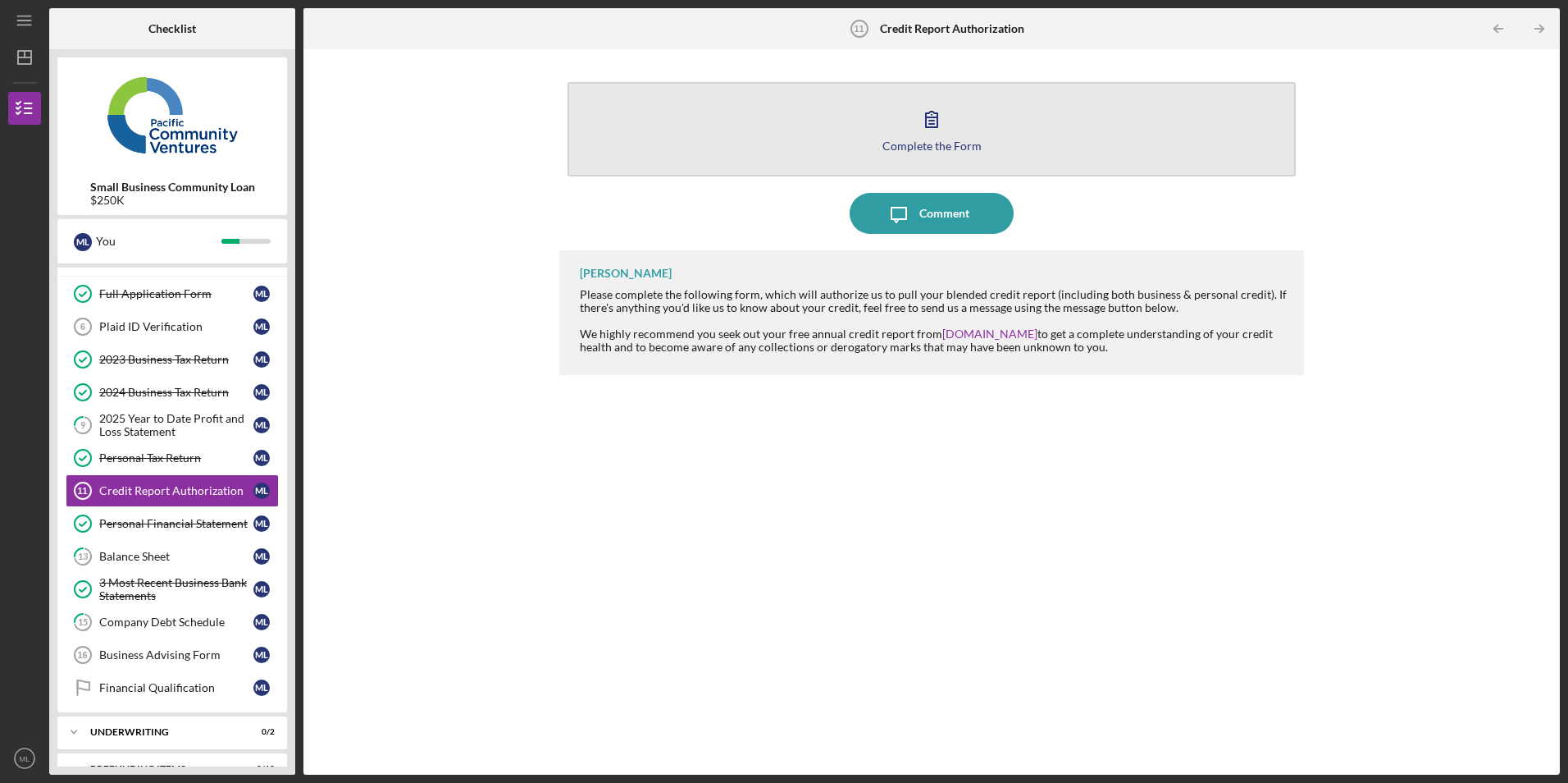
click at [816, 125] on button "Complete the Form Form" at bounding box center [931, 129] width 727 height 94
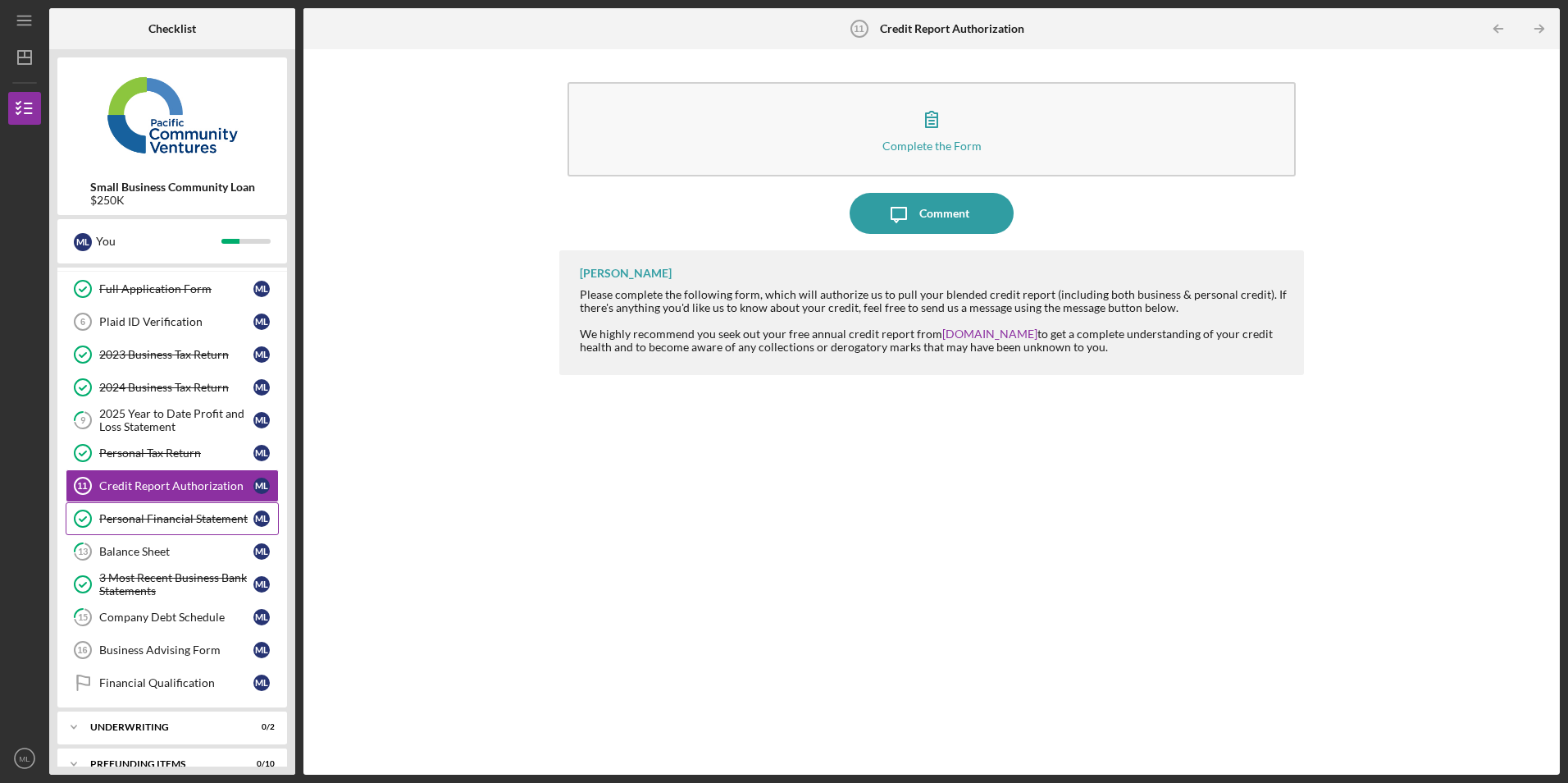
scroll to position [88, 0]
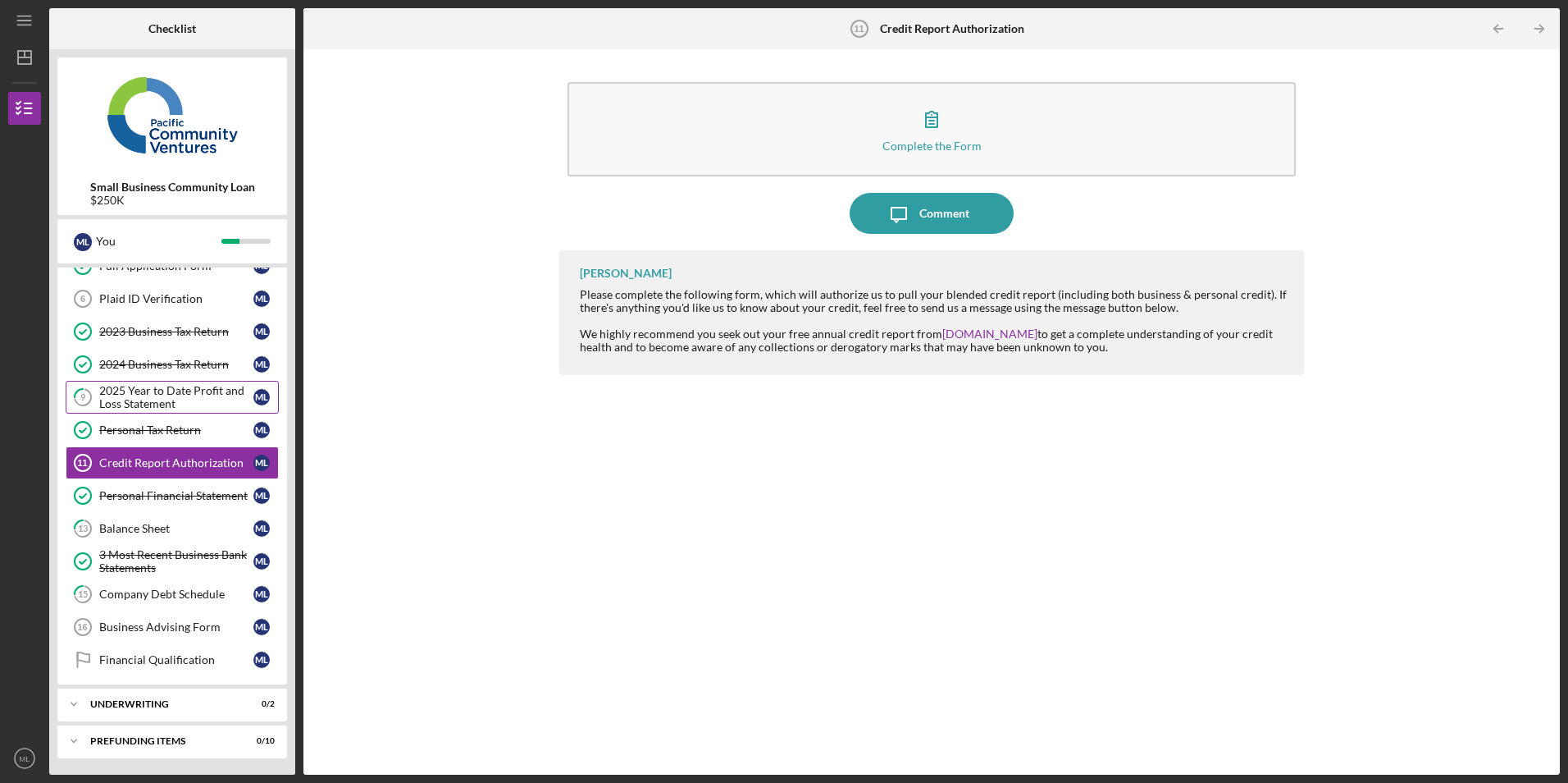
click at [167, 394] on div "2025 Year to Date Profit and Loss Statement" at bounding box center [176, 397] width 154 height 26
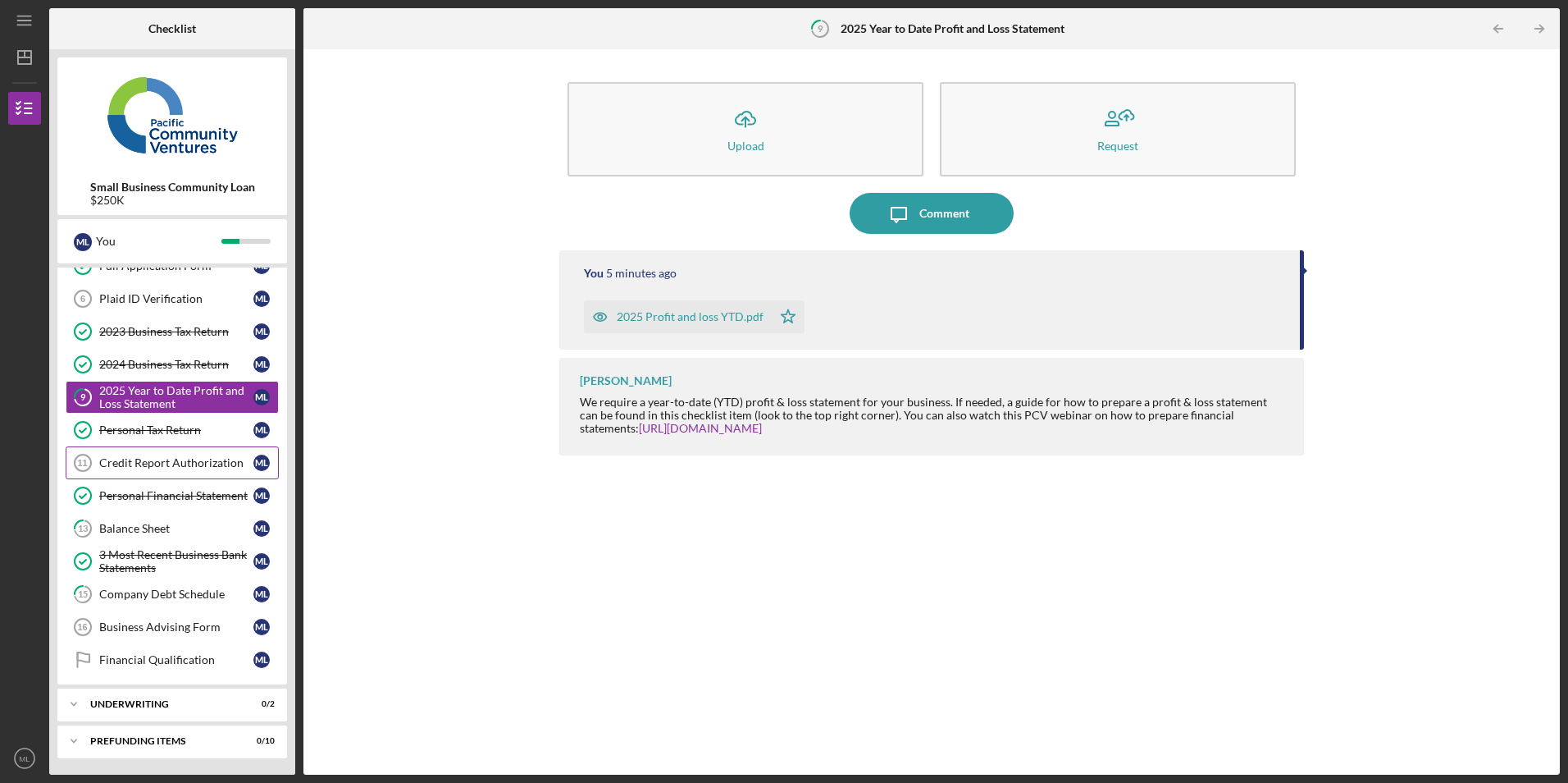
click at [177, 476] on link "Credit Report Authorization 11 Credit Report Authorization M L" at bounding box center [172, 463] width 214 height 33
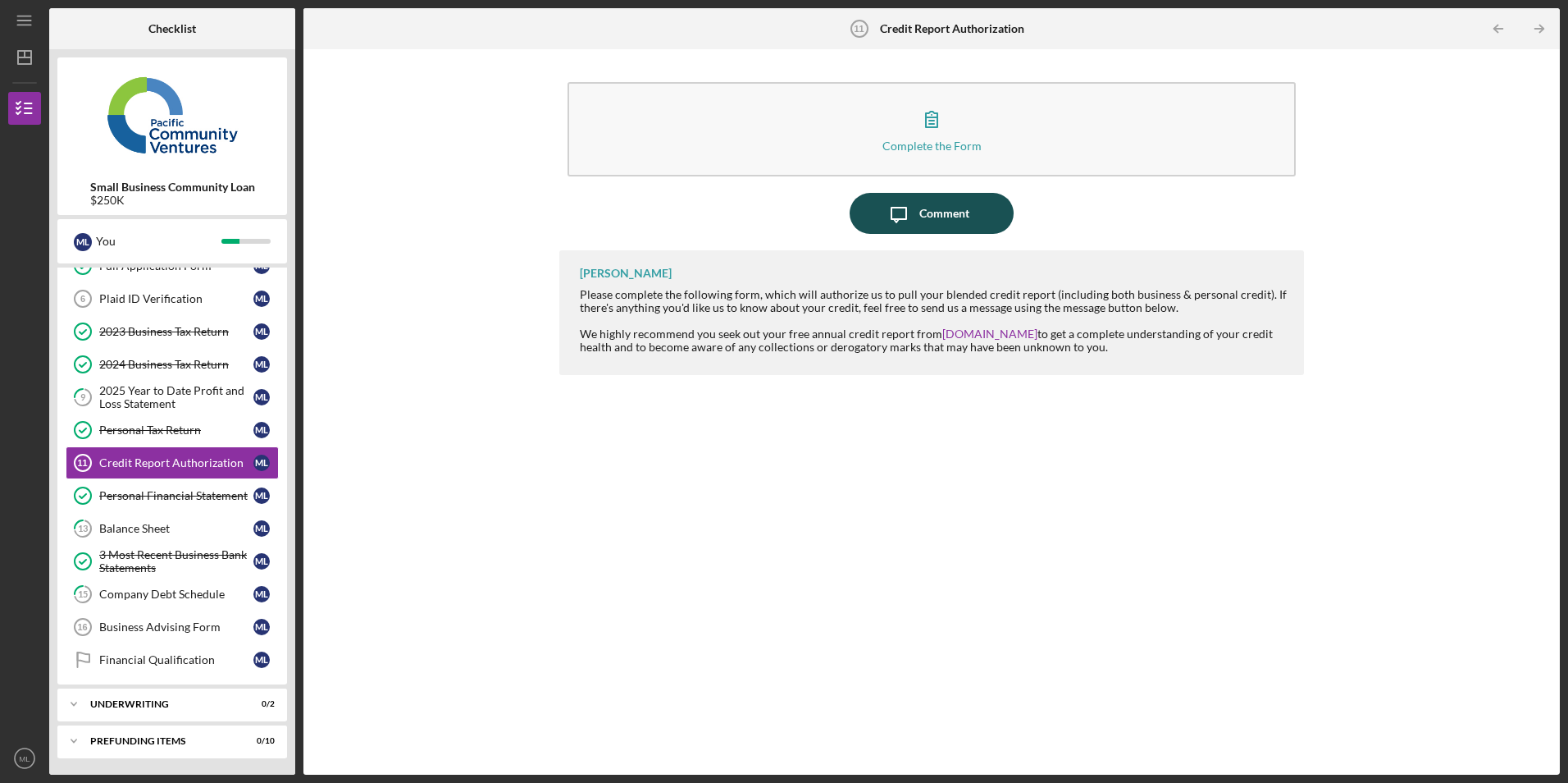
click at [929, 214] on div "Comment" at bounding box center [944, 213] width 50 height 41
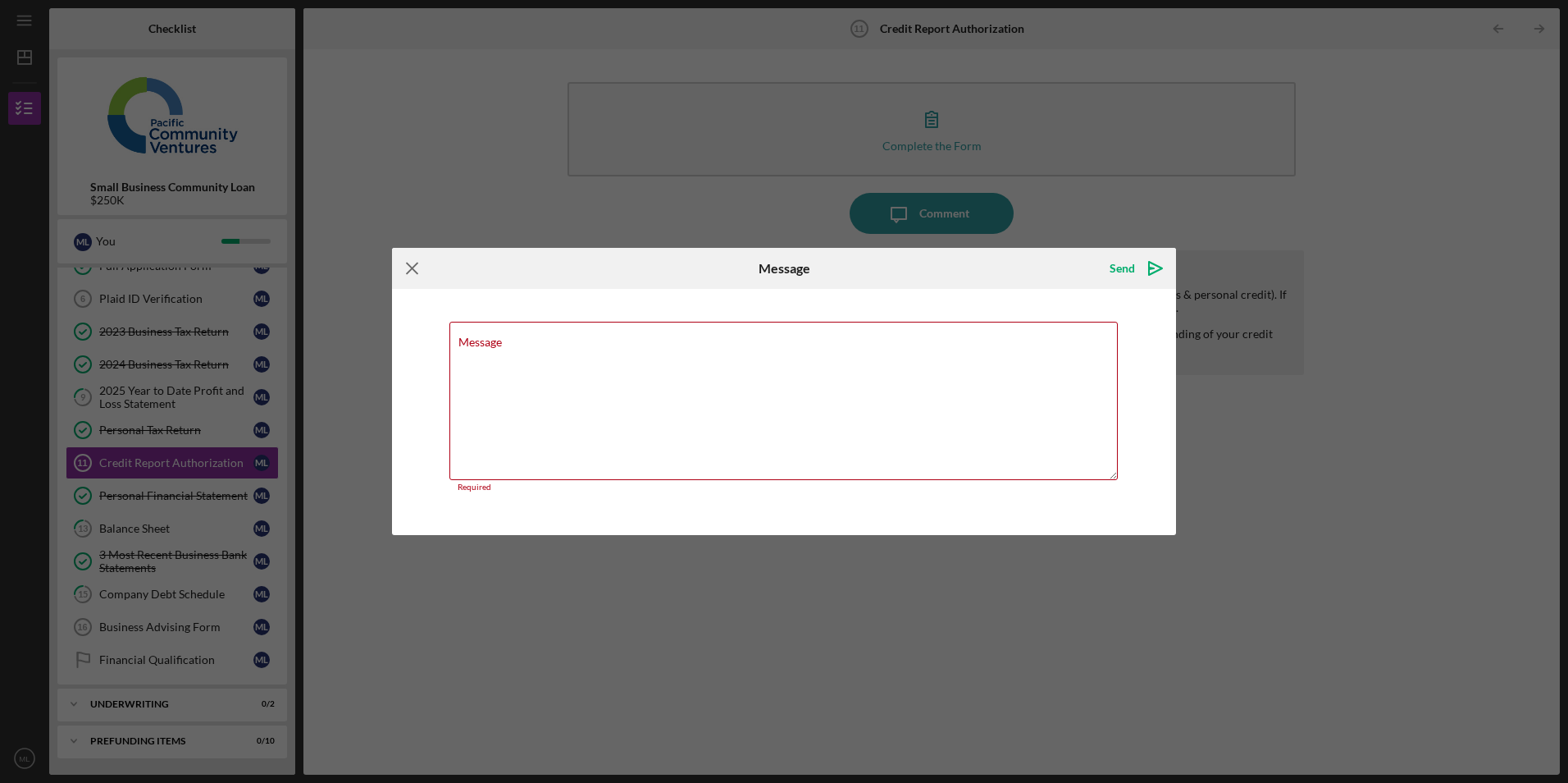
click at [400, 269] on icon "Icon/Menu Close" at bounding box center [412, 267] width 41 height 41
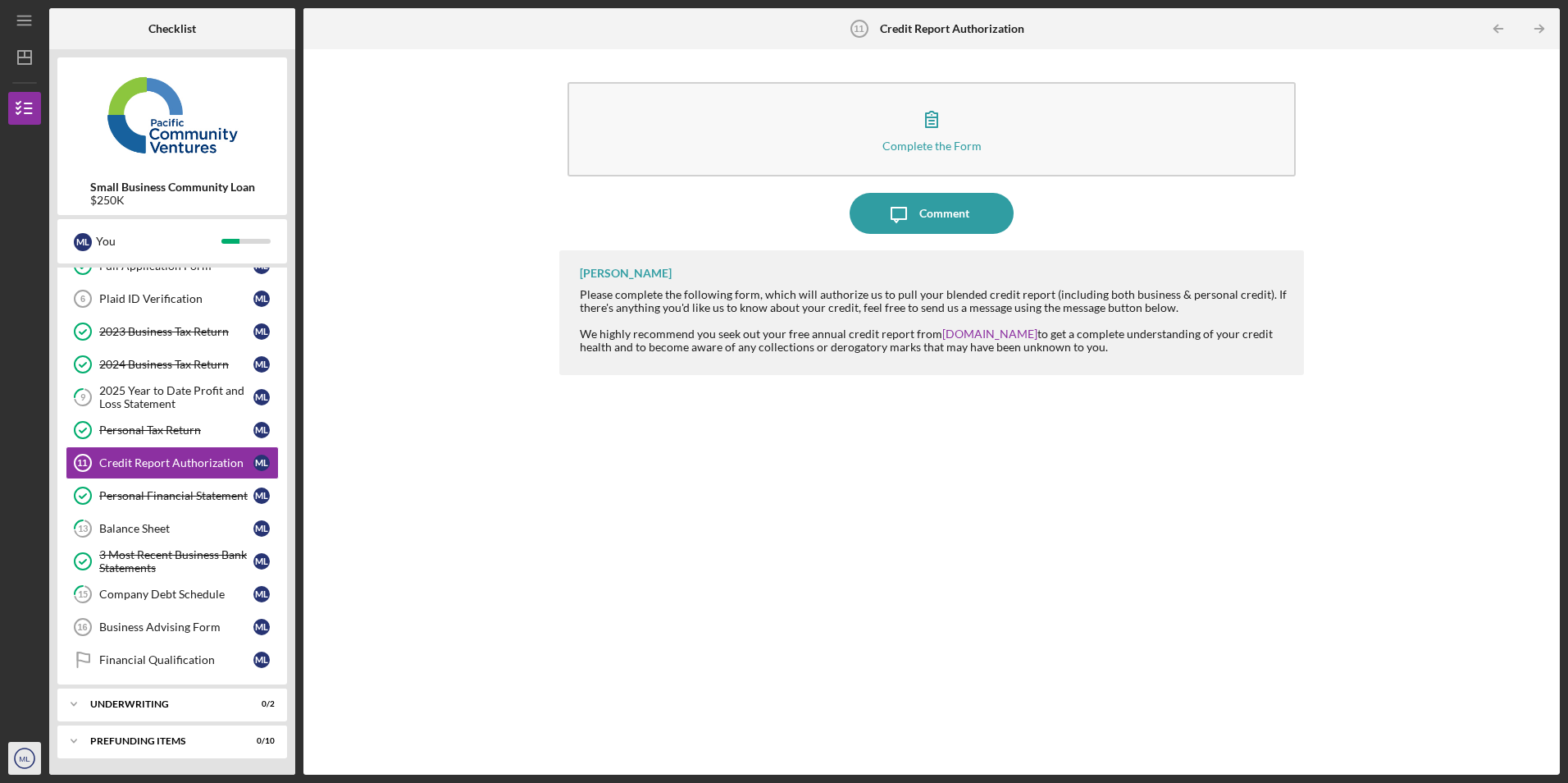
click at [13, 754] on icon "ML" at bounding box center [24, 758] width 33 height 41
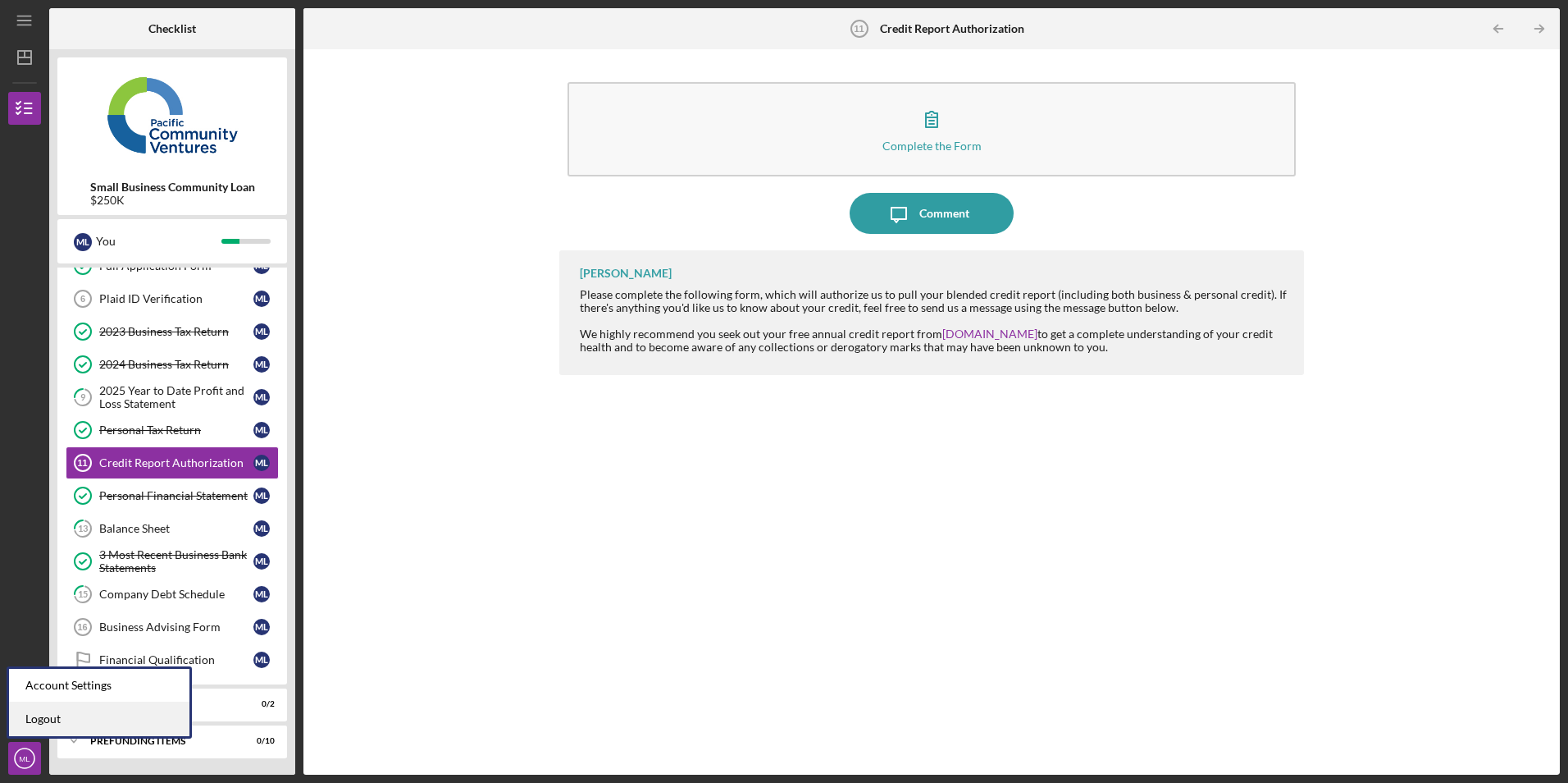
click at [23, 722] on link "Logout" at bounding box center [99, 719] width 181 height 34
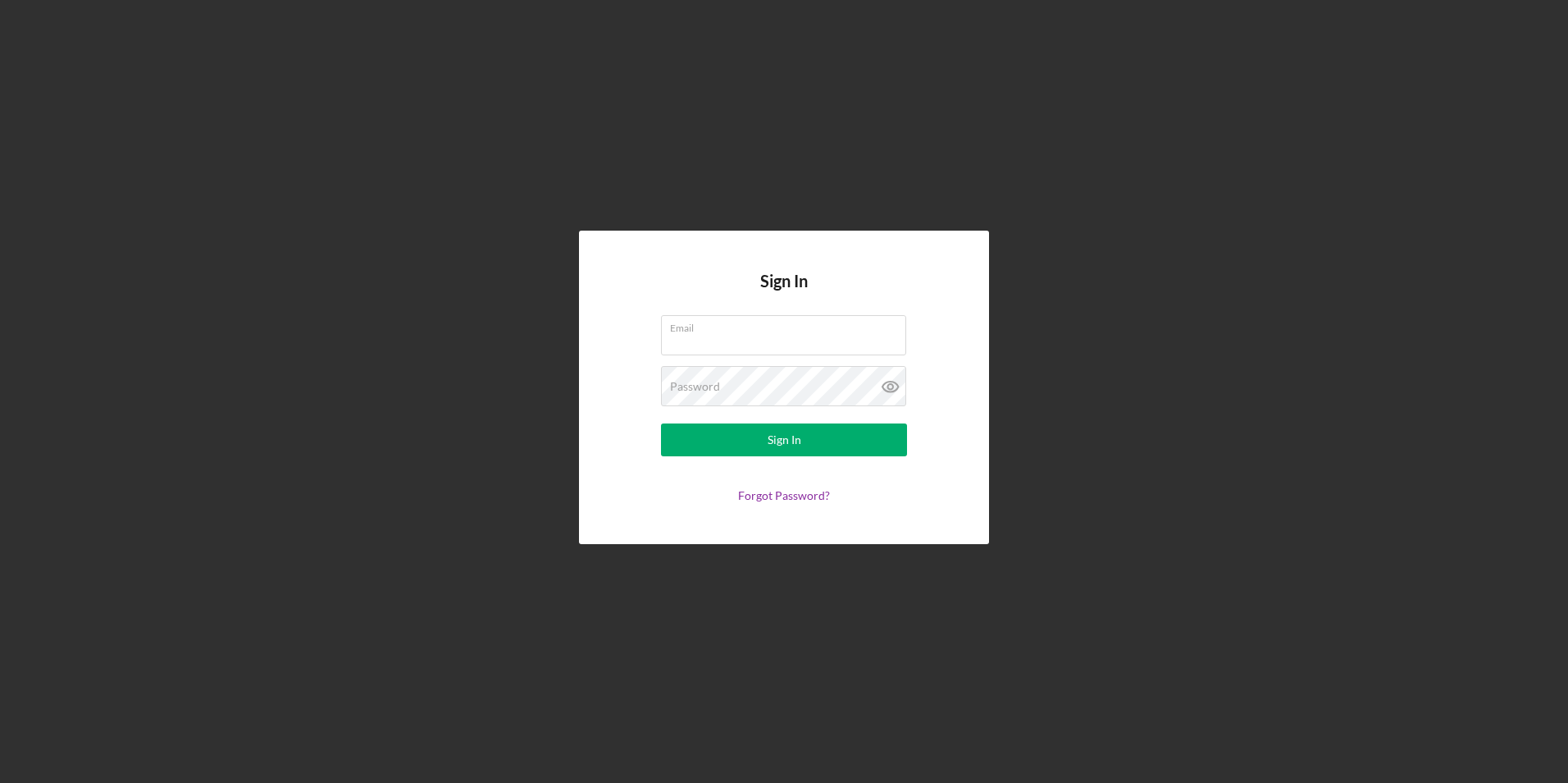
type input "marcyluna75@icloud.com"
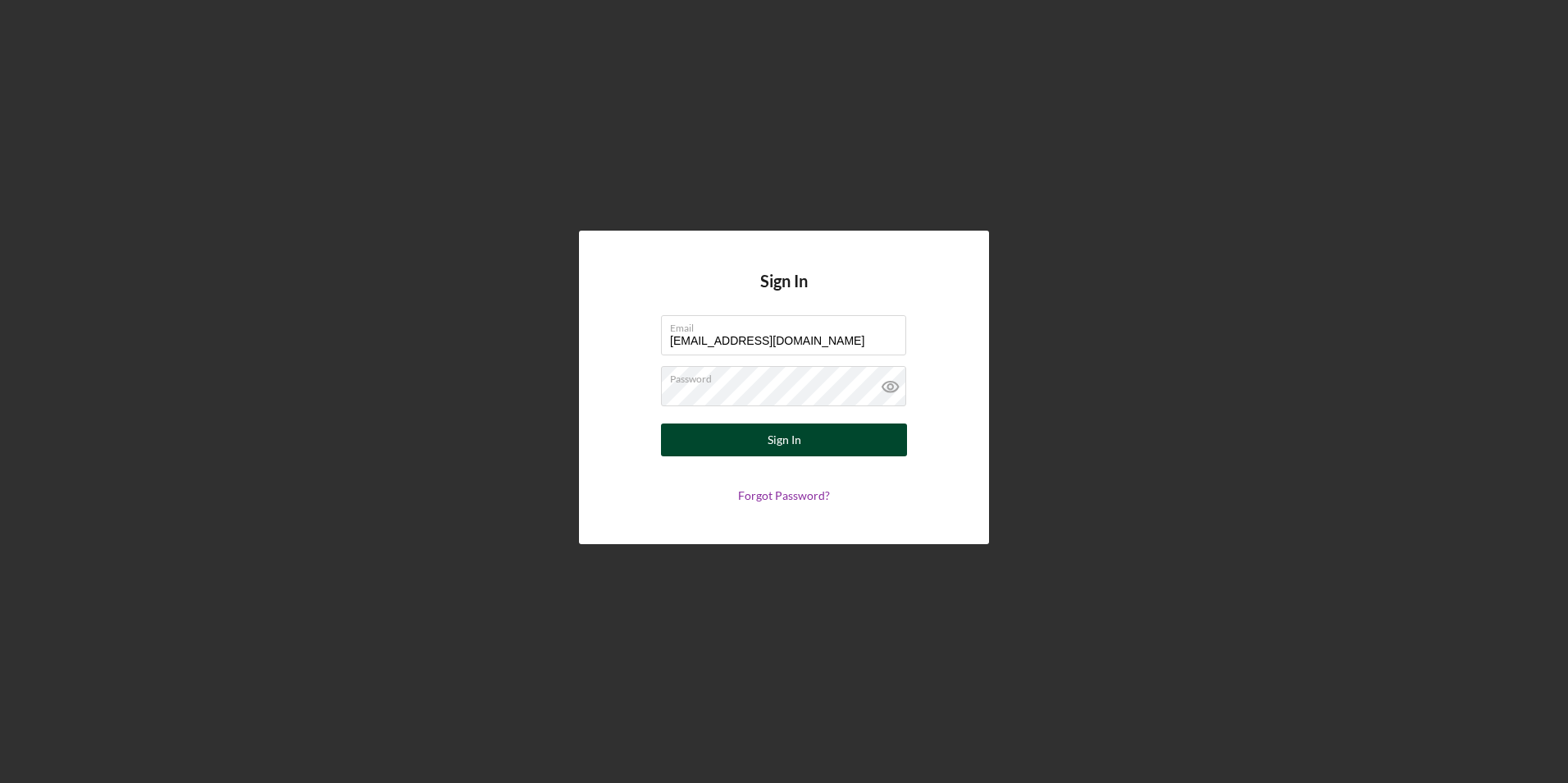
click at [761, 437] on button "Sign In" at bounding box center [784, 440] width 246 height 33
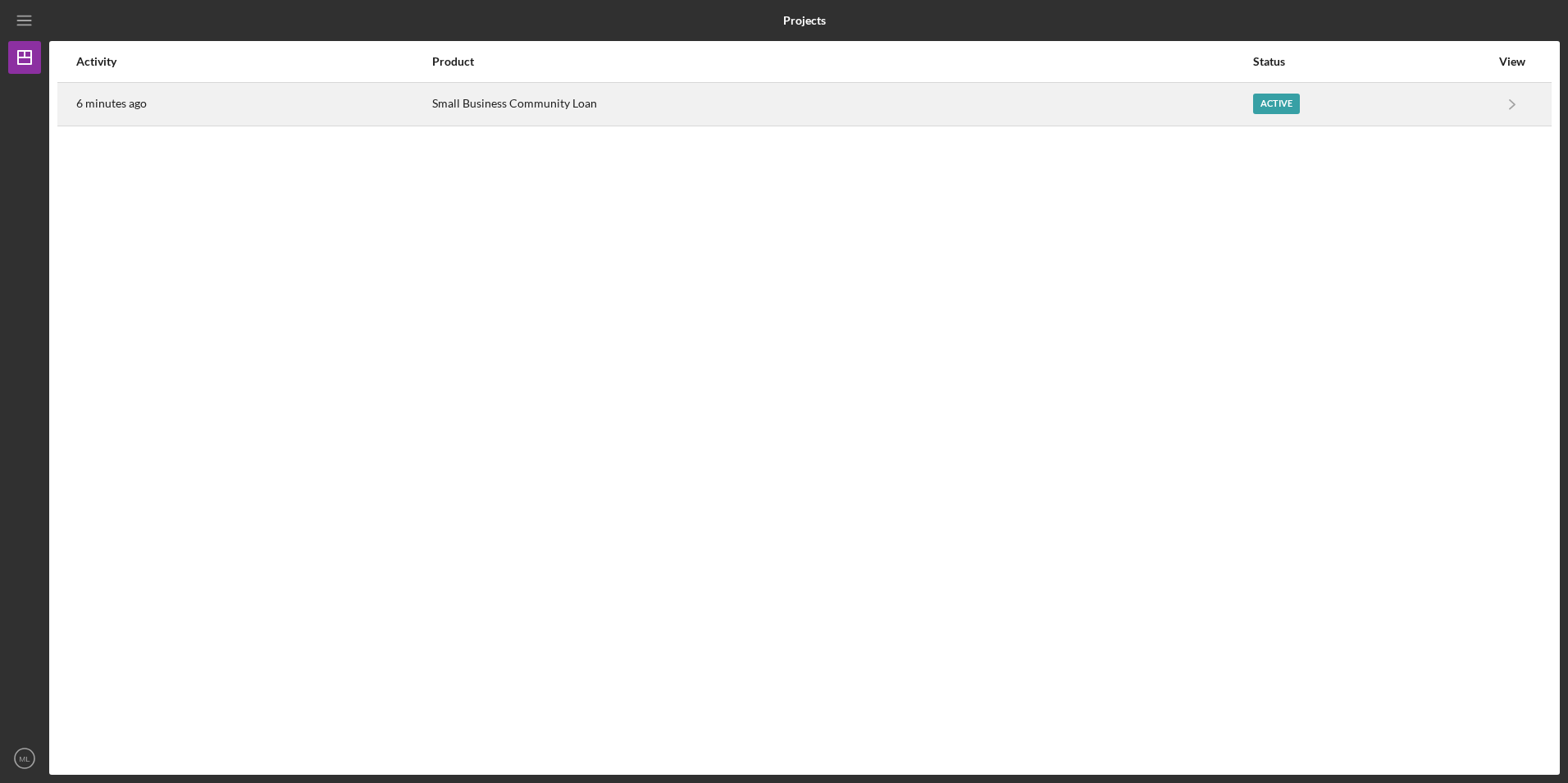
click at [452, 102] on div "Small Business Community Loan" at bounding box center [842, 104] width 819 height 41
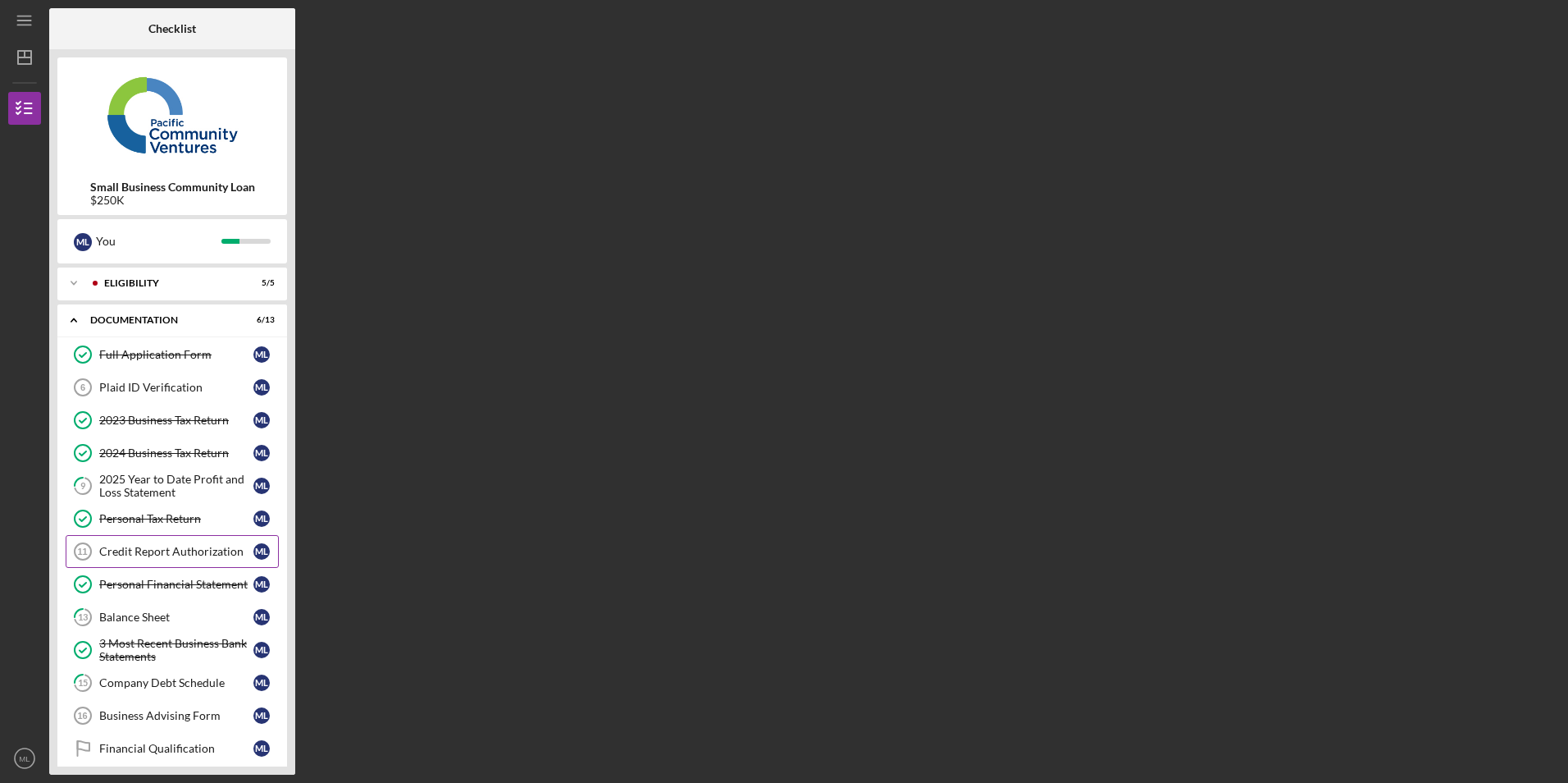
click at [184, 551] on div "Credit Report Authorization" at bounding box center [176, 551] width 154 height 13
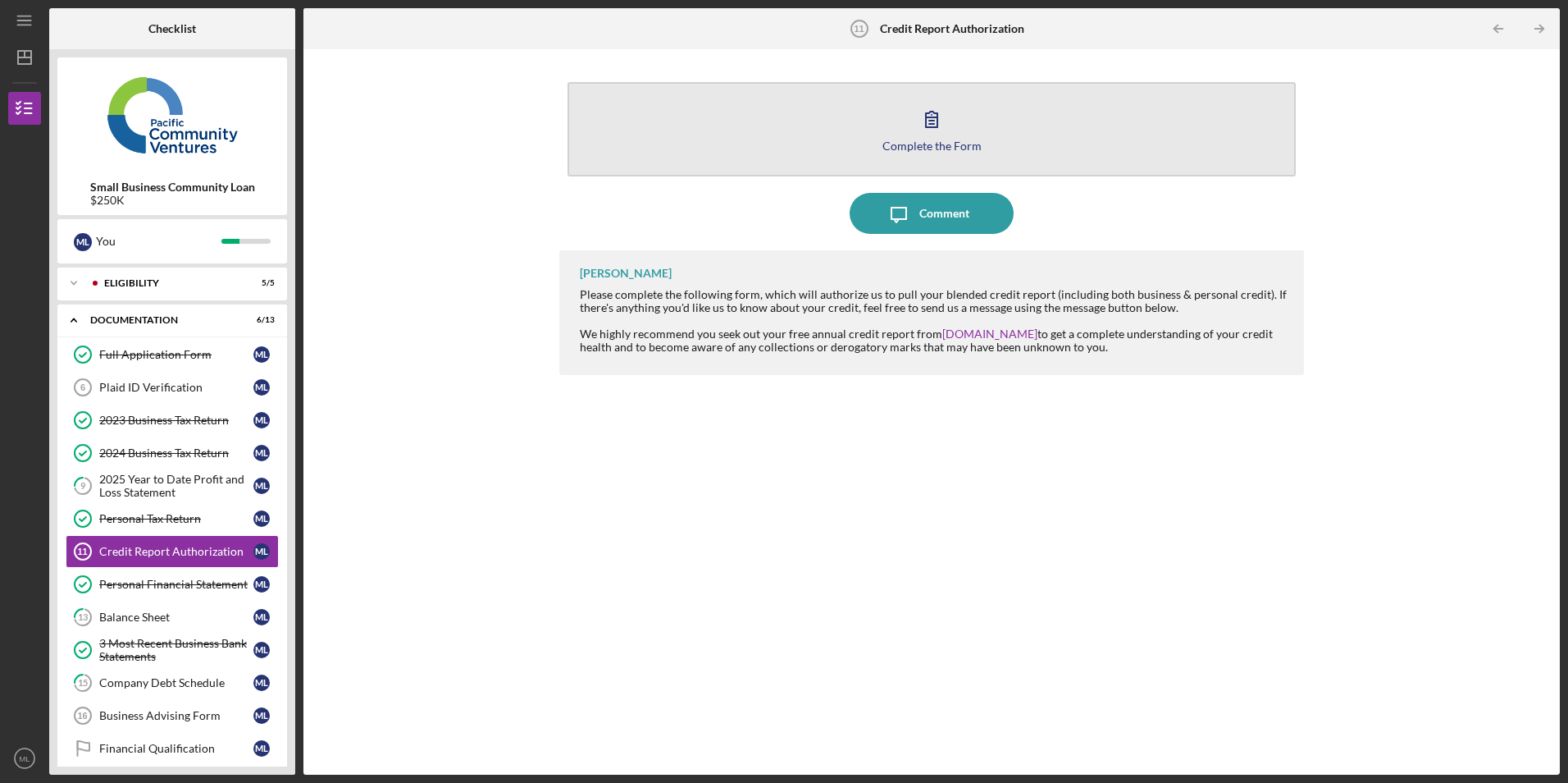
click at [726, 119] on button "Complete the Form Form" at bounding box center [931, 129] width 727 height 94
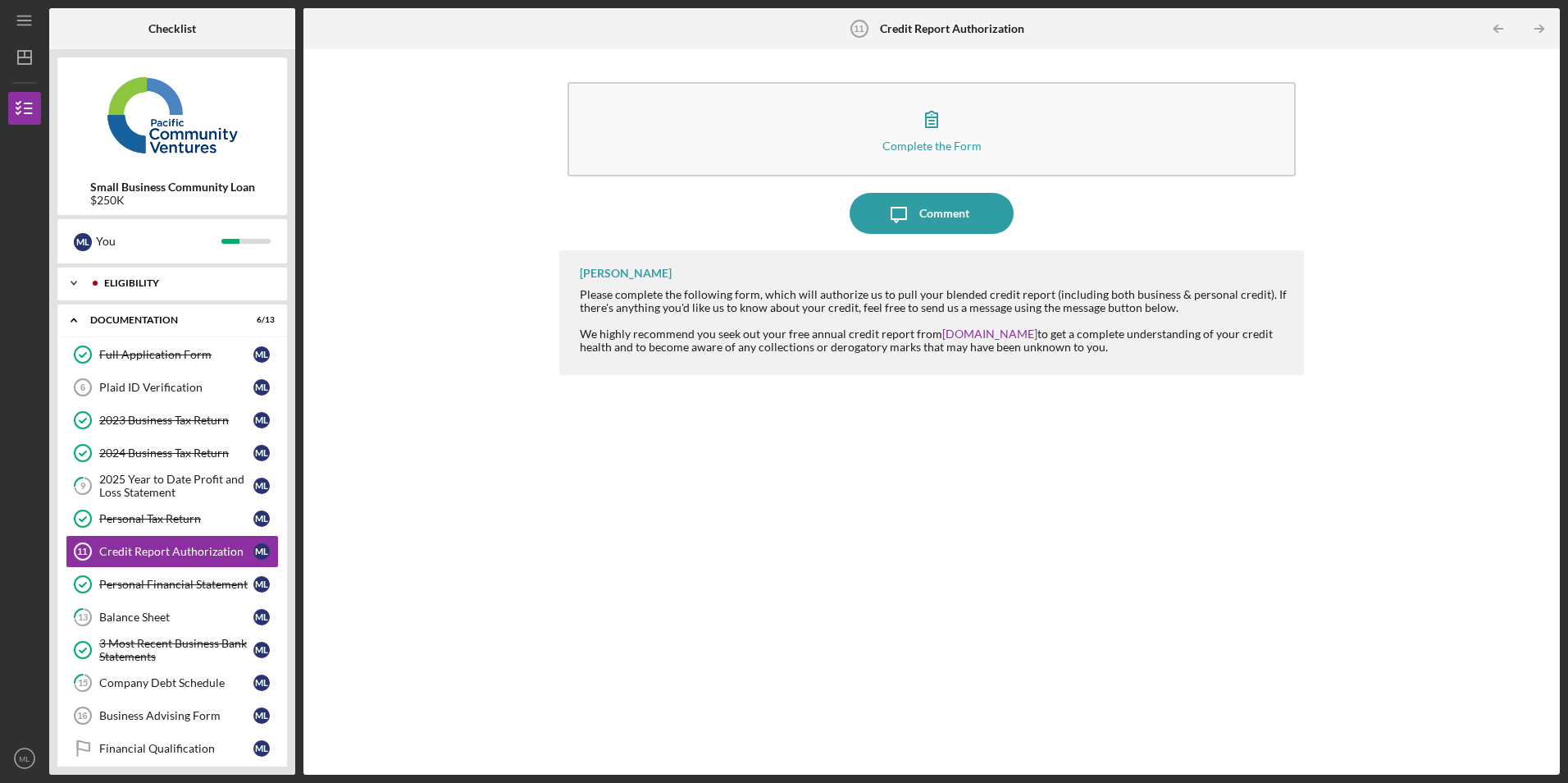
click at [157, 277] on div "Icon/Expander Eligibility 5 / 5" at bounding box center [172, 283] width 230 height 33
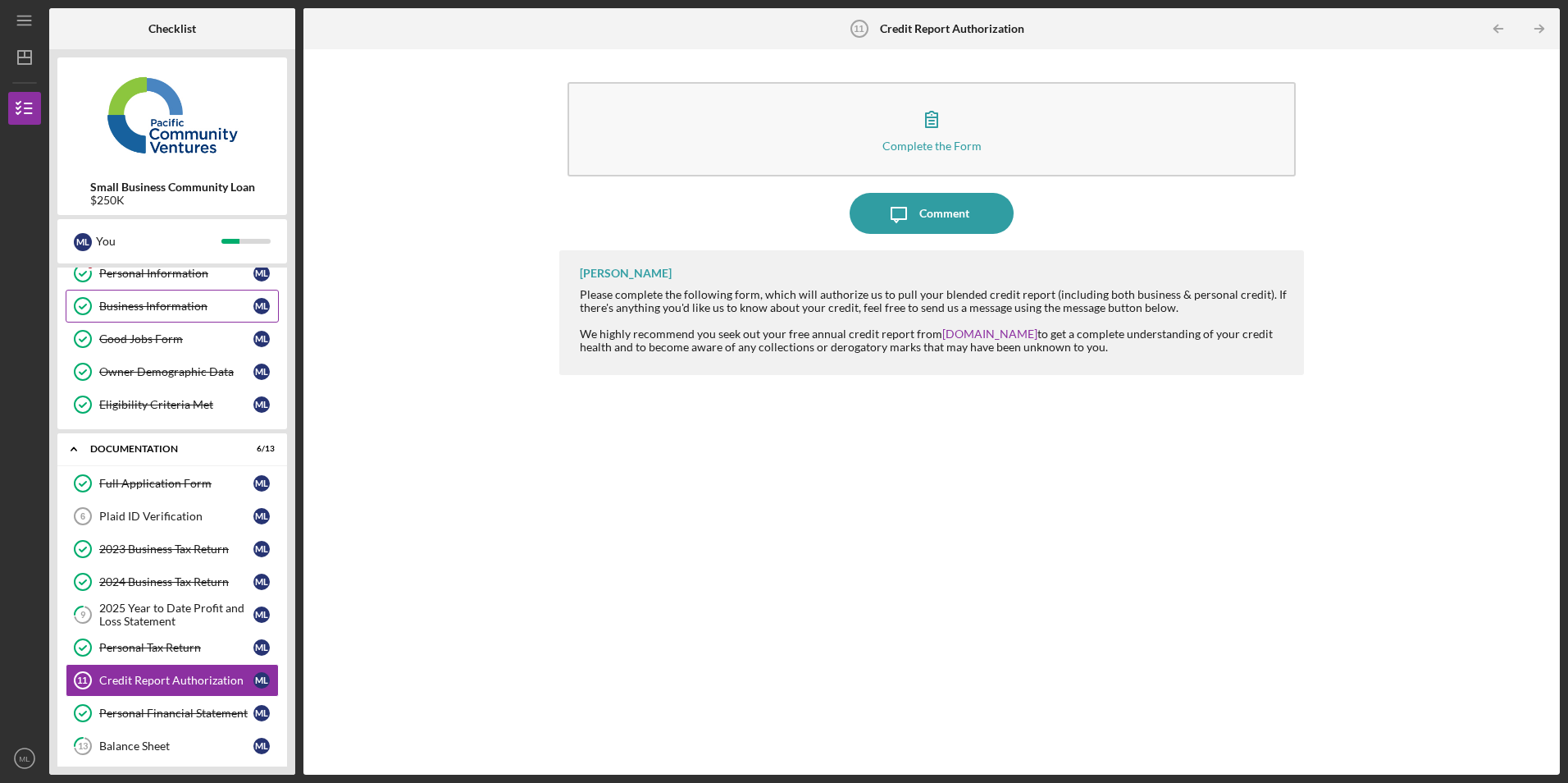
scroll to position [82, 0]
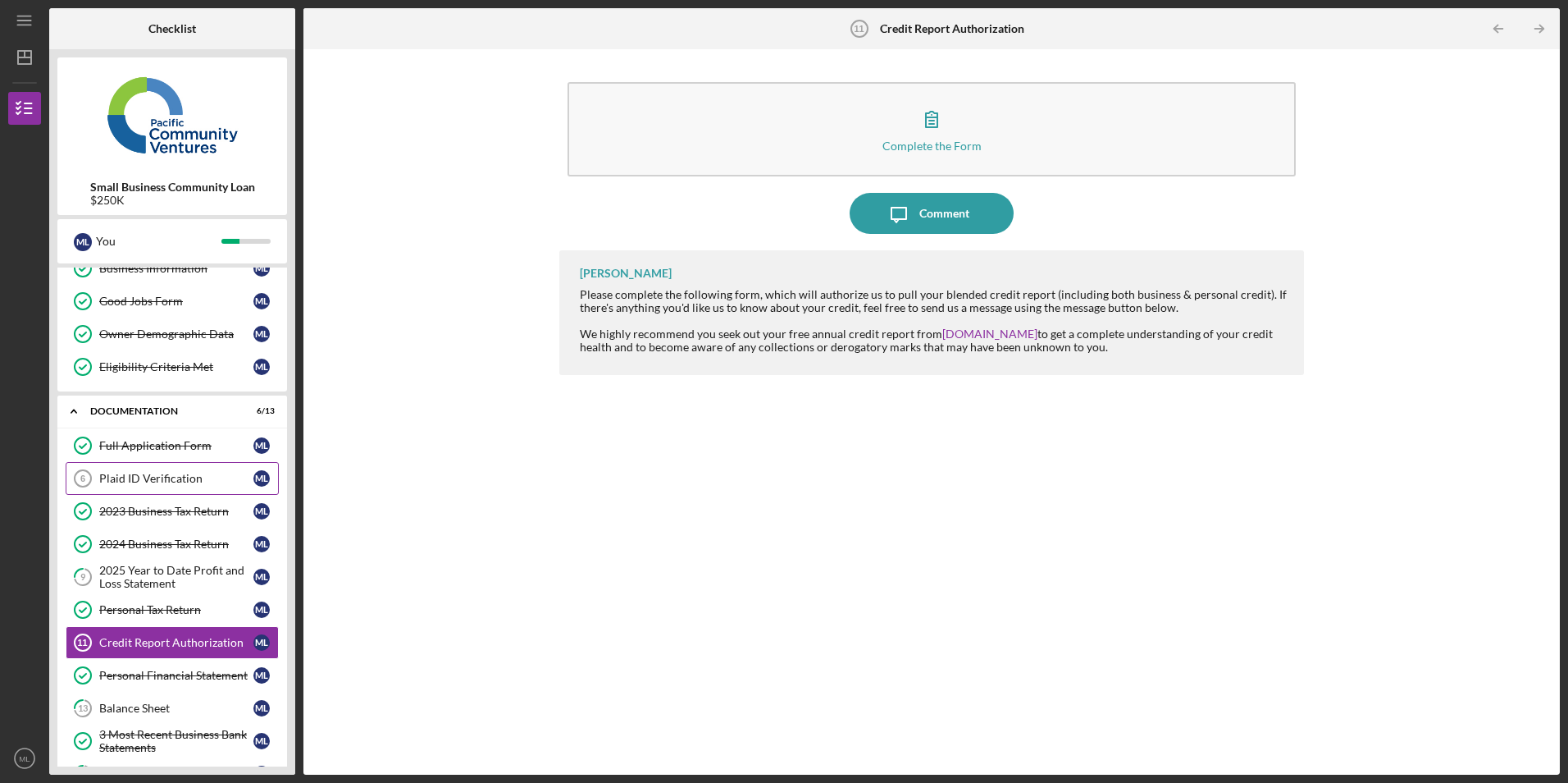
click at [157, 465] on link "Plaid ID Verification 6 Plaid ID Verification M L" at bounding box center [172, 478] width 214 height 33
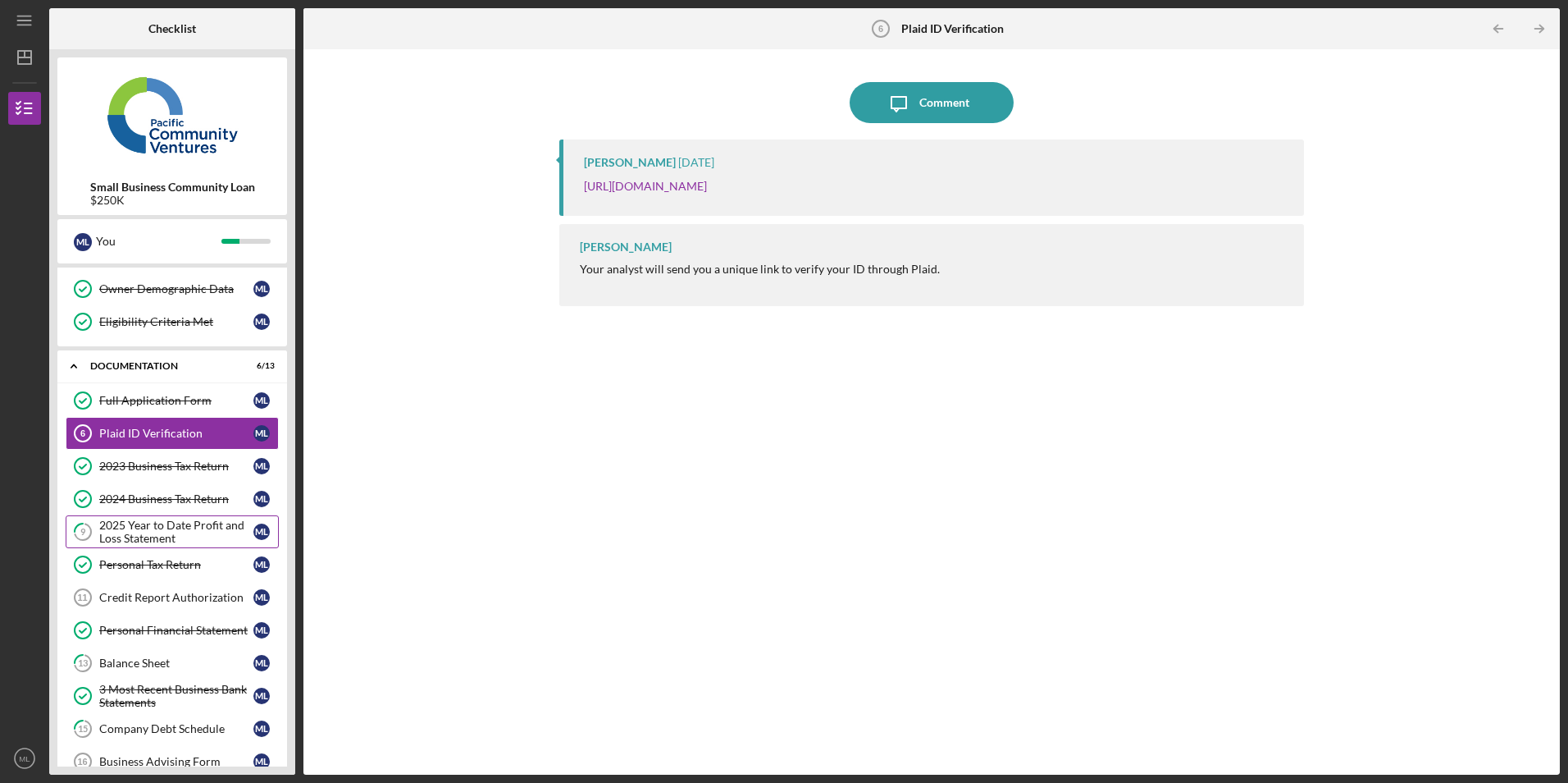
scroll to position [262, 0]
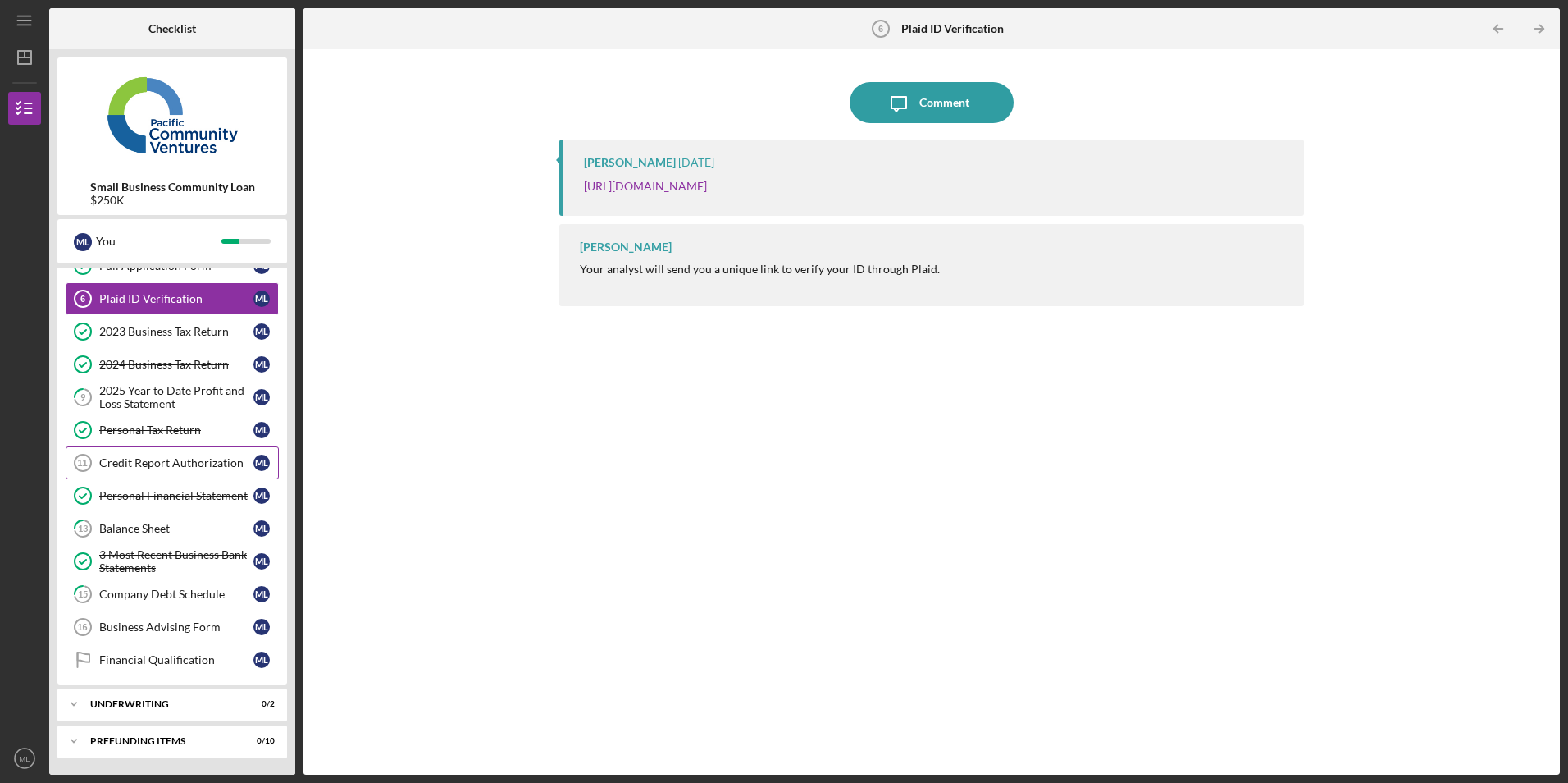
click at [176, 462] on div "Credit Report Authorization" at bounding box center [176, 462] width 154 height 13
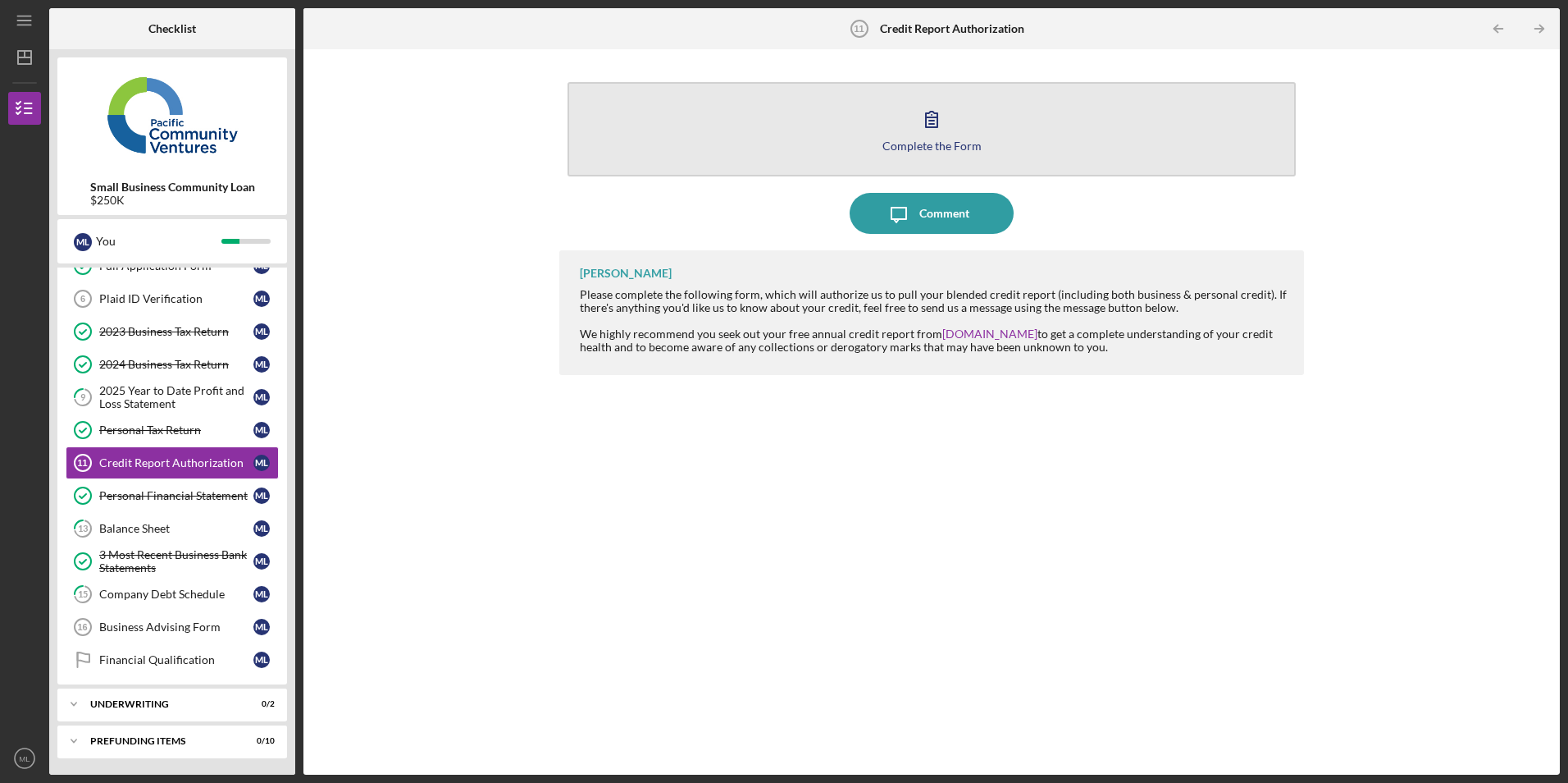
click at [880, 158] on button "Complete the Form Form" at bounding box center [931, 129] width 727 height 94
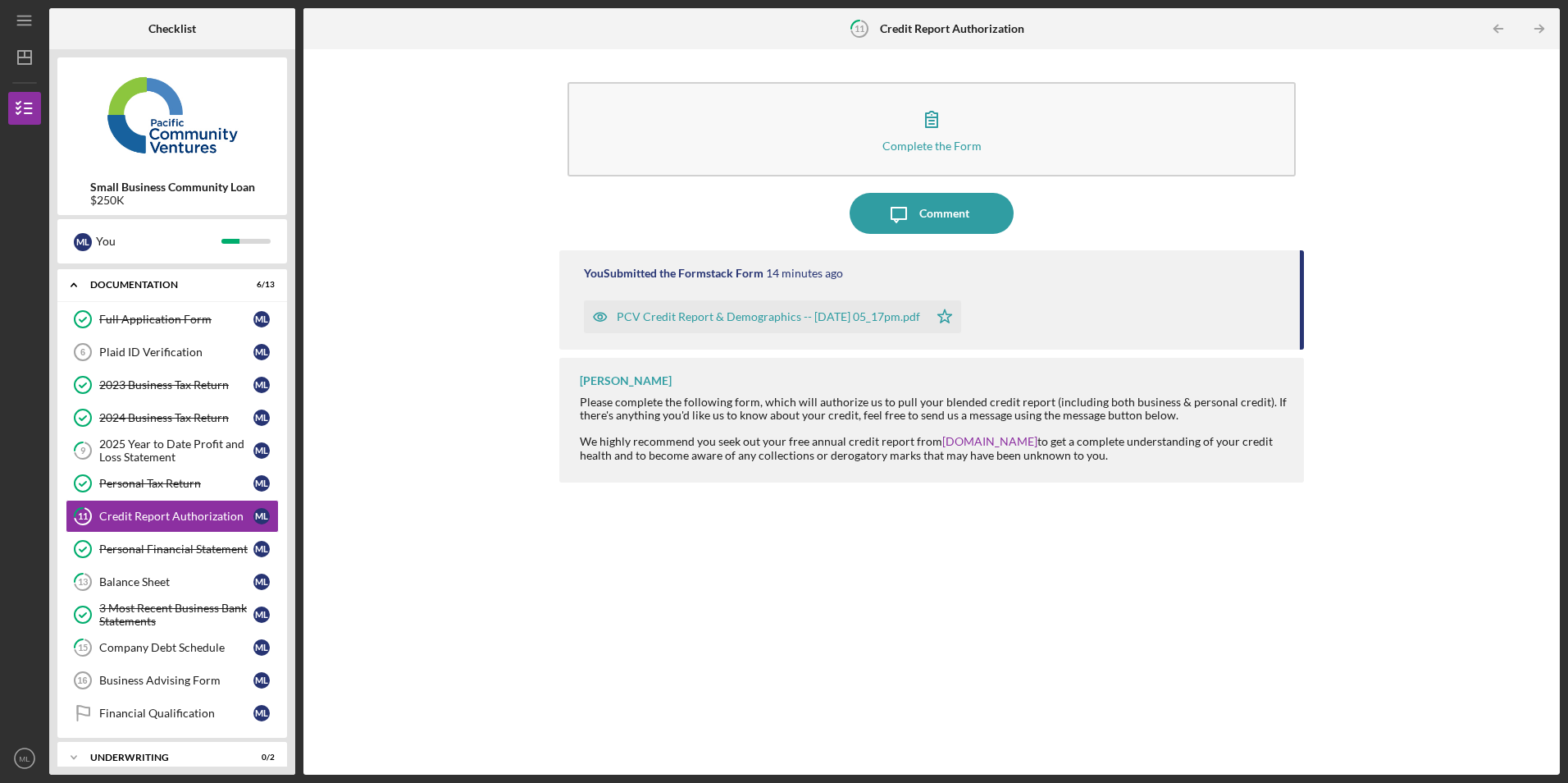
scroll to position [7, 0]
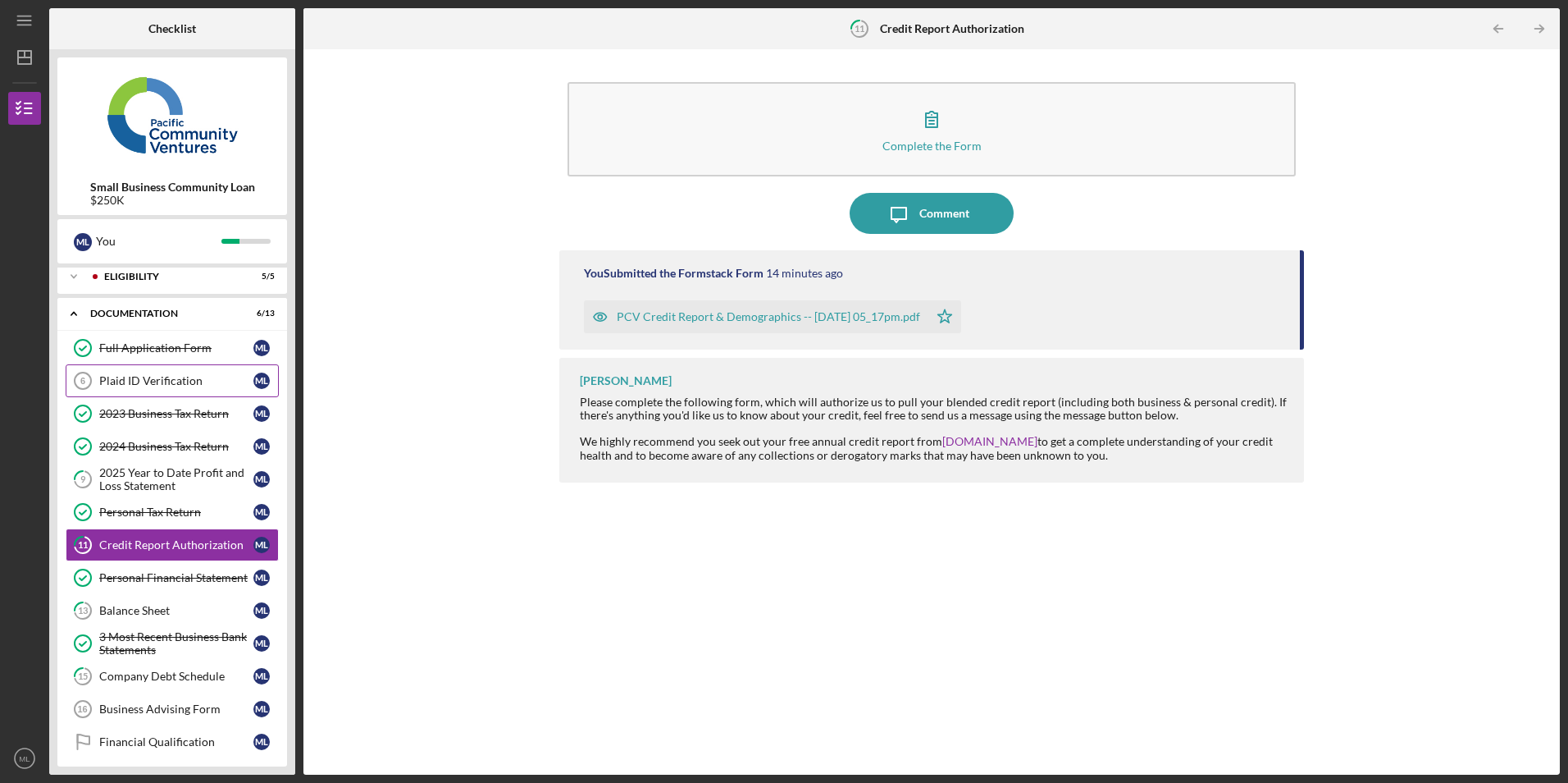
click at [130, 388] on div "Plaid ID Verification" at bounding box center [176, 380] width 154 height 13
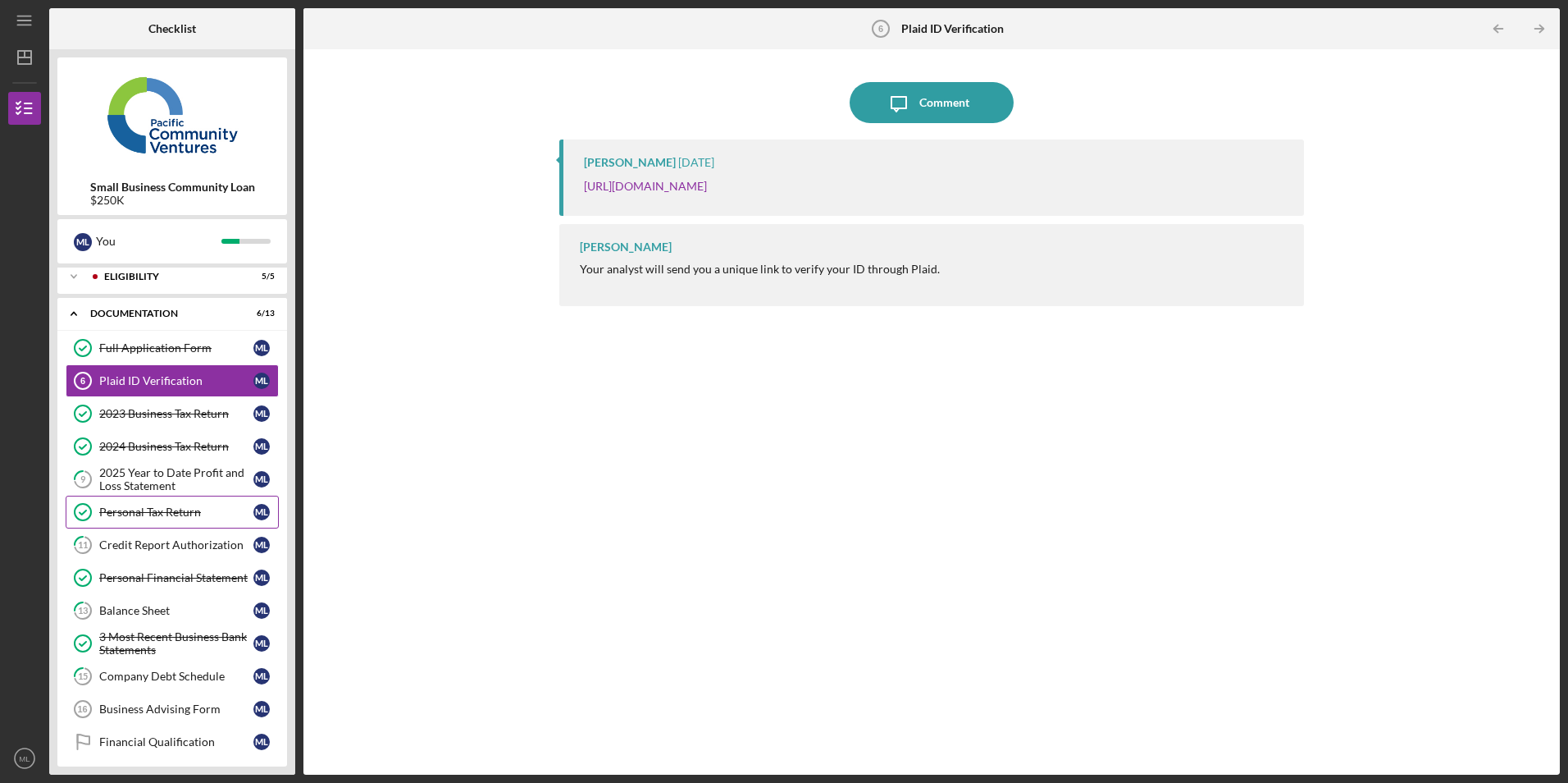
click at [149, 516] on div "Personal Tax Return" at bounding box center [176, 511] width 154 height 13
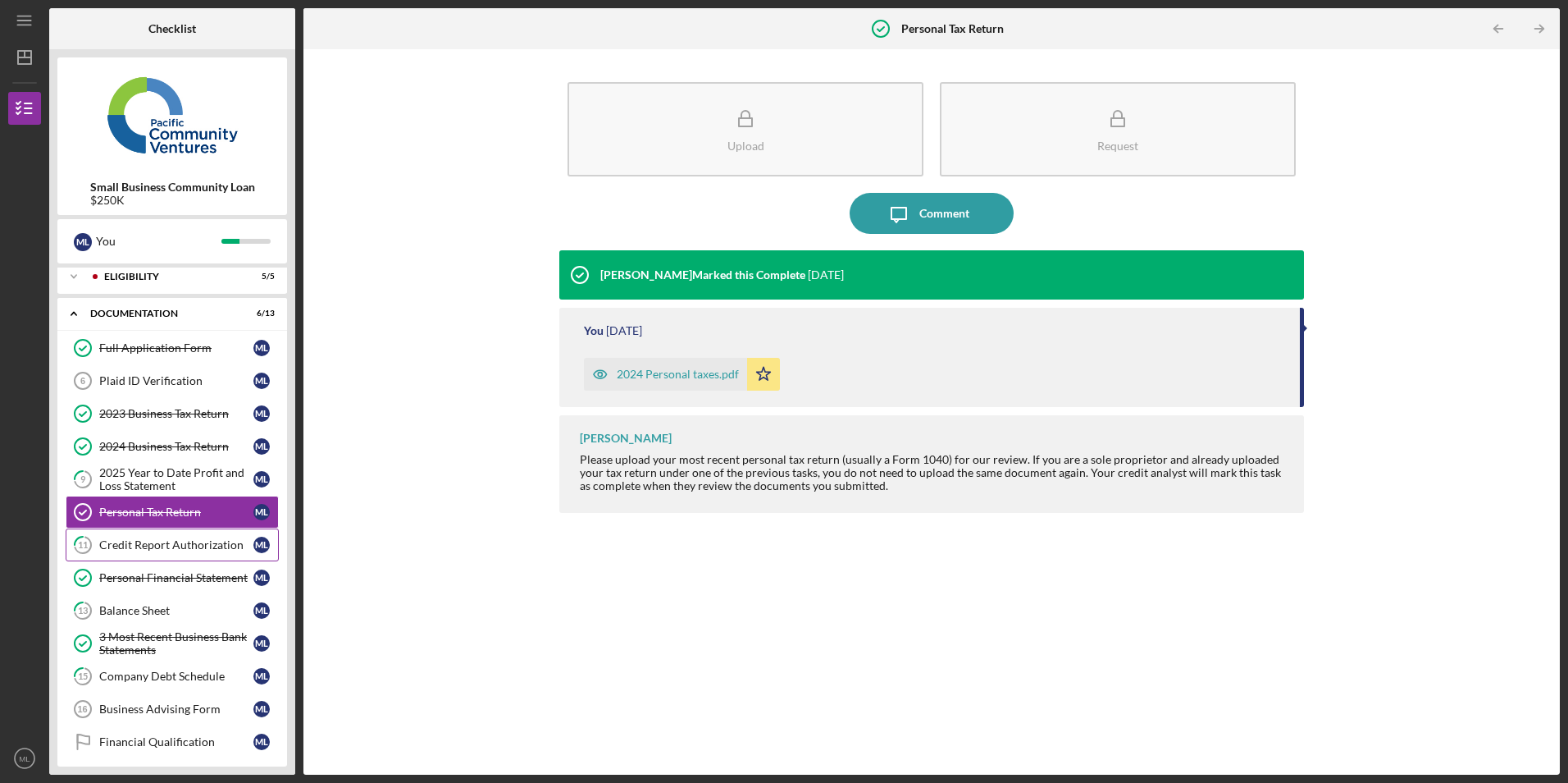
click at [130, 543] on div "Credit Report Authorization" at bounding box center [176, 544] width 154 height 13
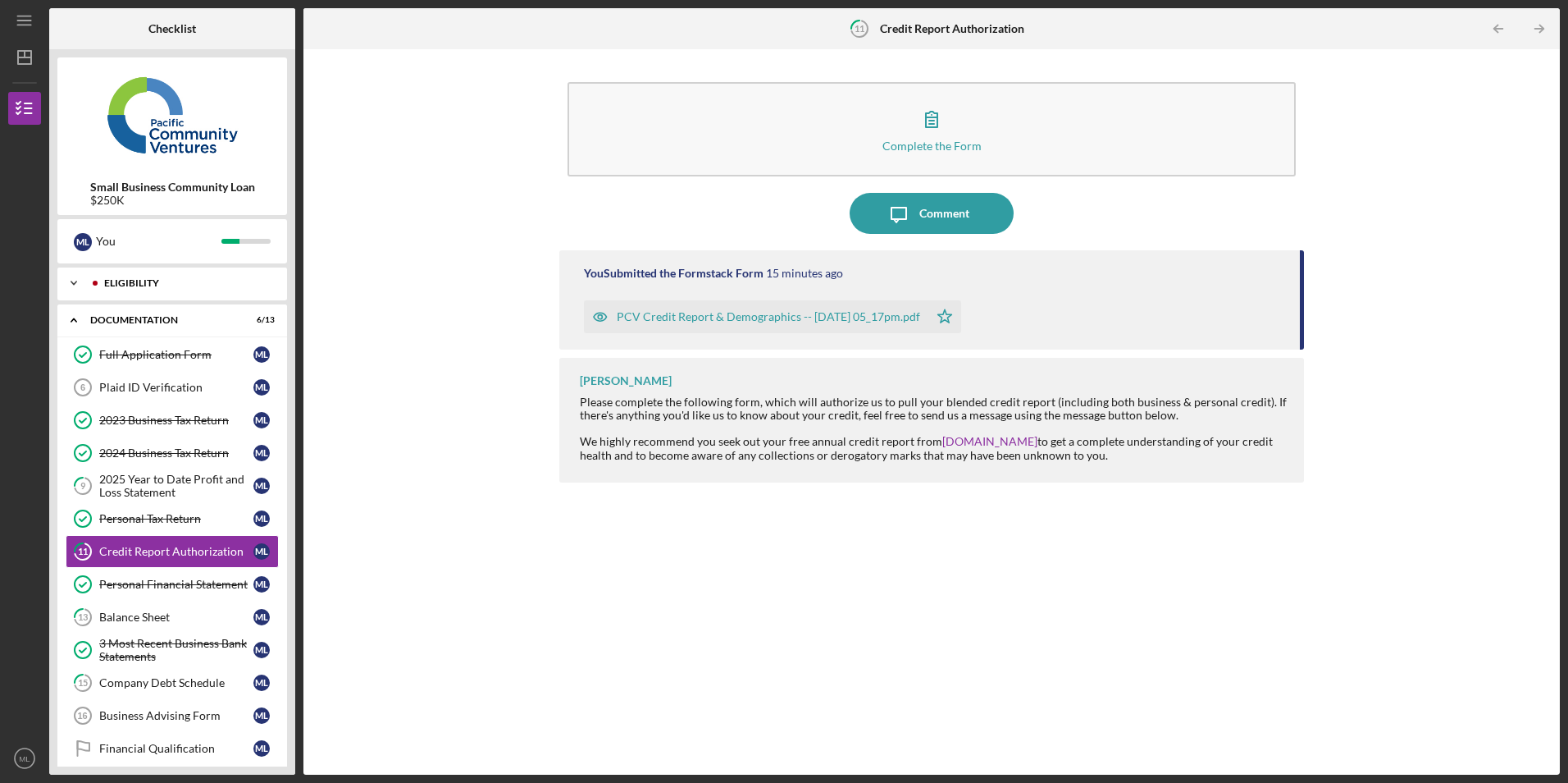
click at [145, 276] on div "Icon/Expander Eligibility 5 / 5" at bounding box center [172, 283] width 230 height 33
